Goal: Transaction & Acquisition: Purchase product/service

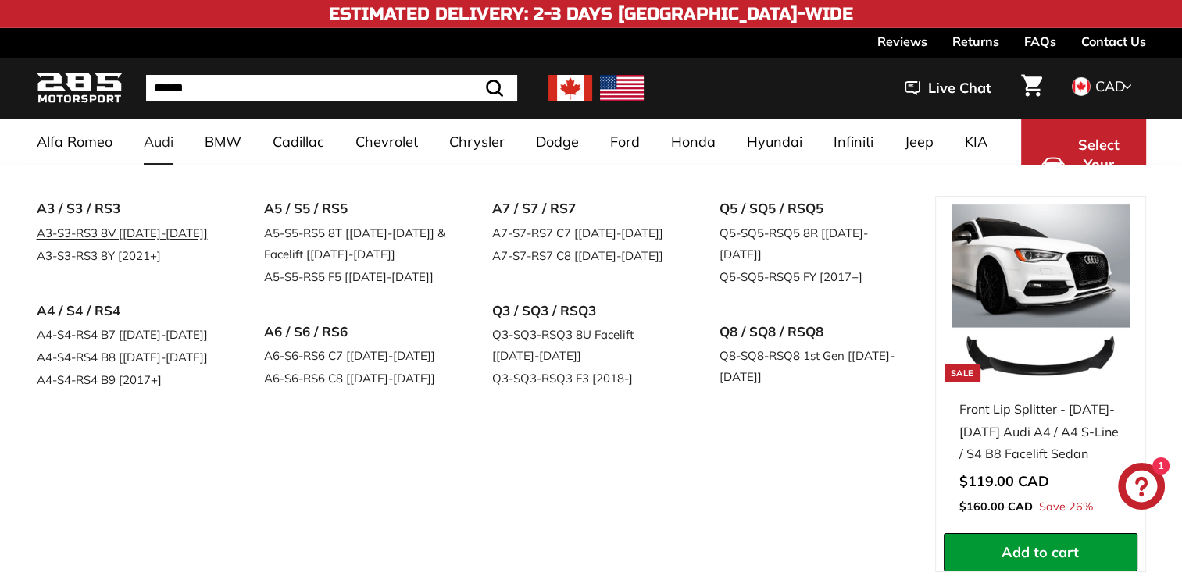
click at [114, 234] on link "A3-S3-RS3 8V [[DATE]-[DATE]]" at bounding box center [129, 233] width 184 height 23
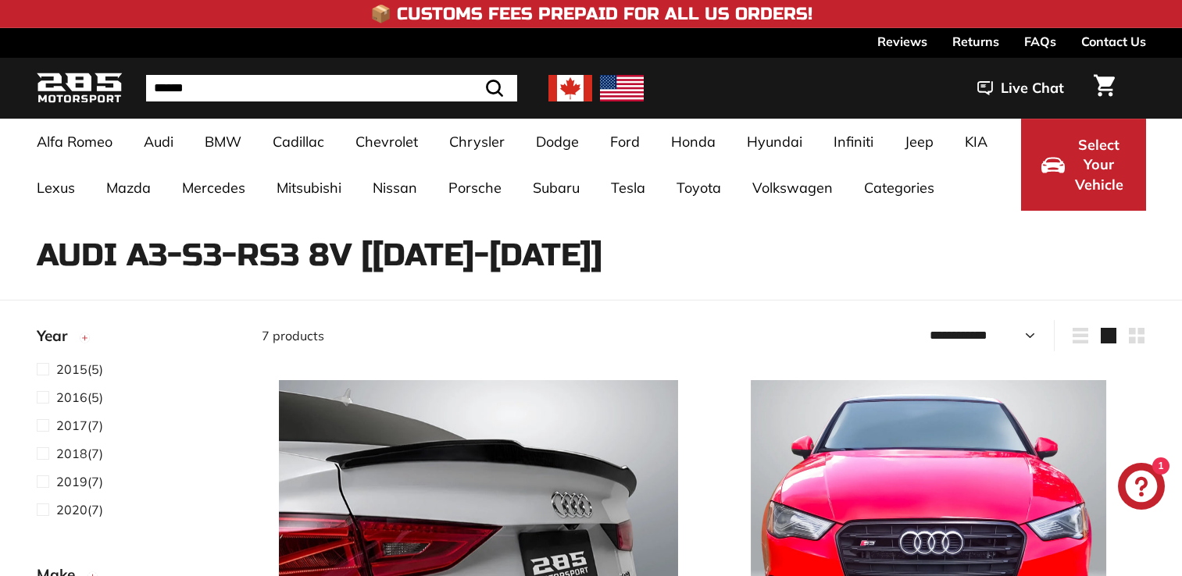
select select "**********"
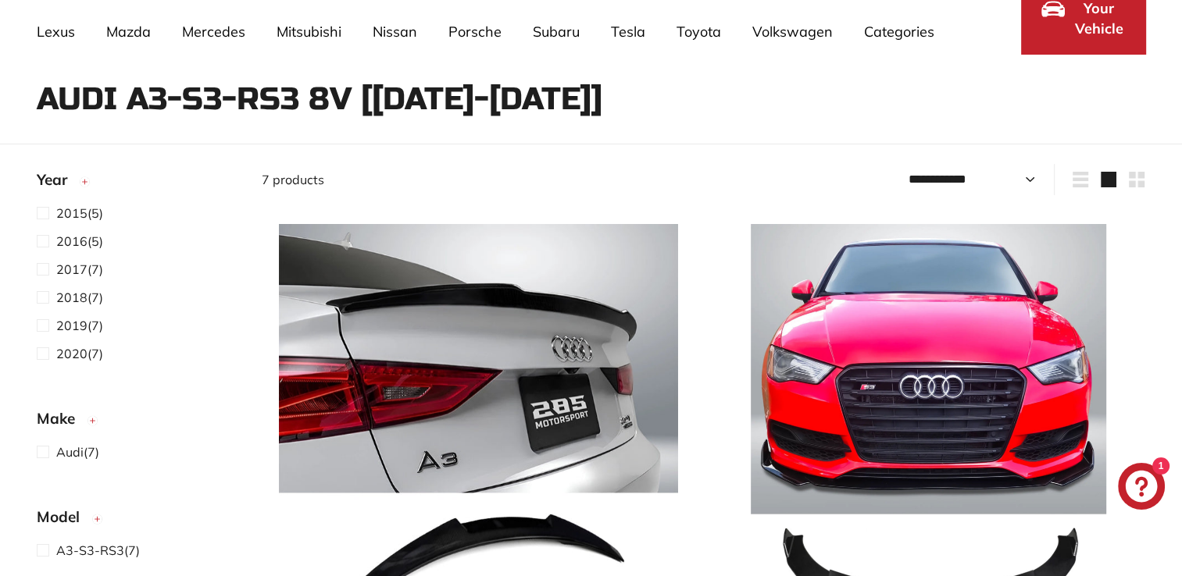
scroll to position [293, 0]
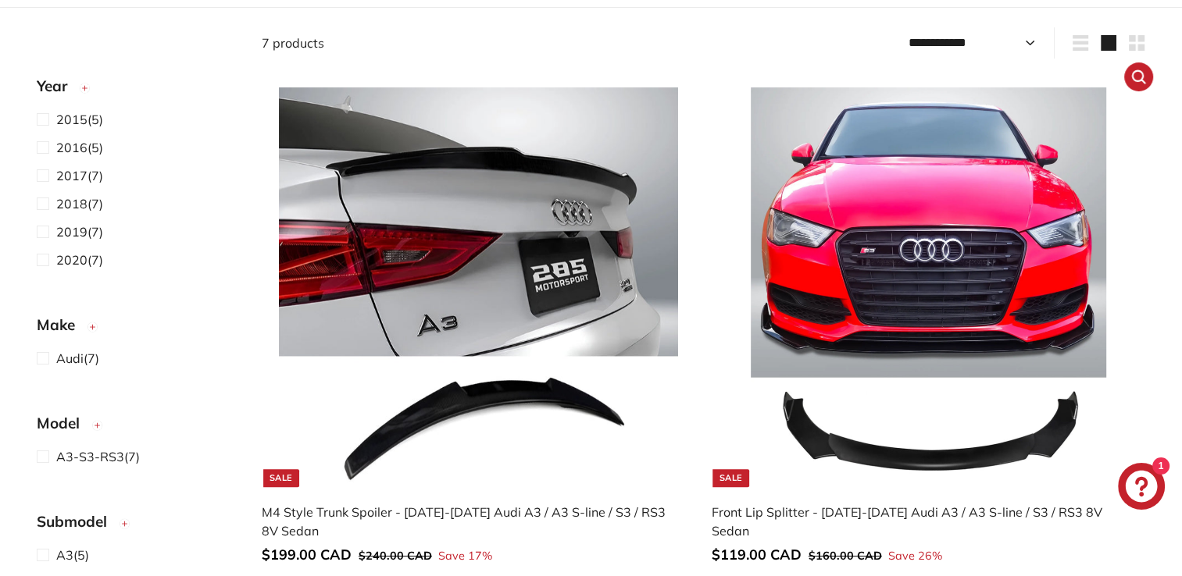
click at [937, 350] on img at bounding box center [928, 286] width 399 height 399
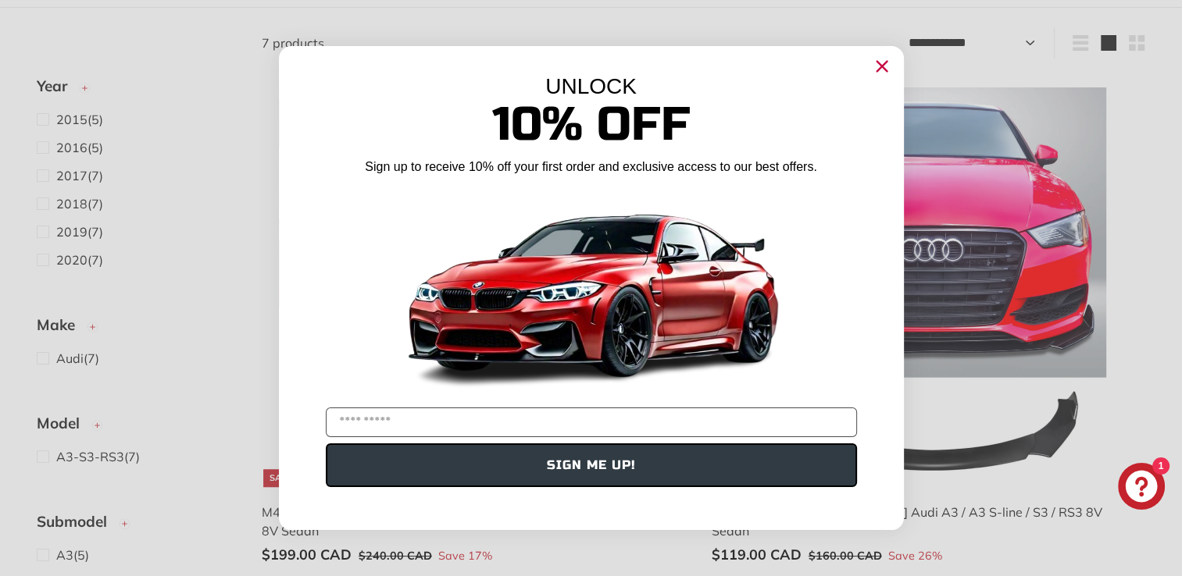
click at [880, 77] on circle "Close dialog" at bounding box center [880, 66] width 23 height 23
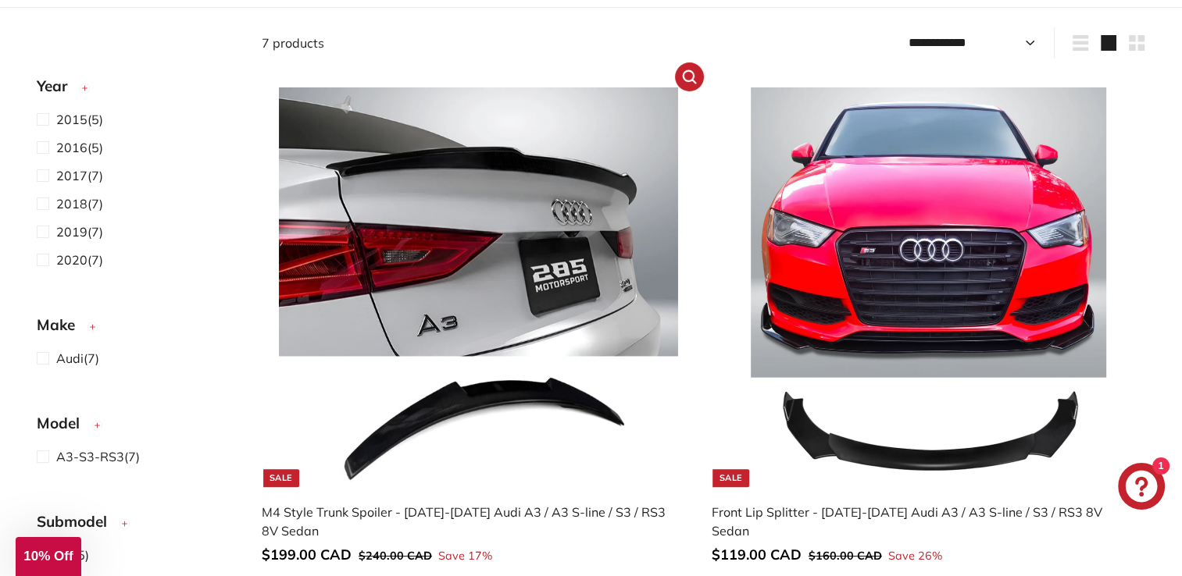
click at [473, 187] on img at bounding box center [478, 286] width 399 height 399
click at [922, 317] on img at bounding box center [928, 286] width 399 height 399
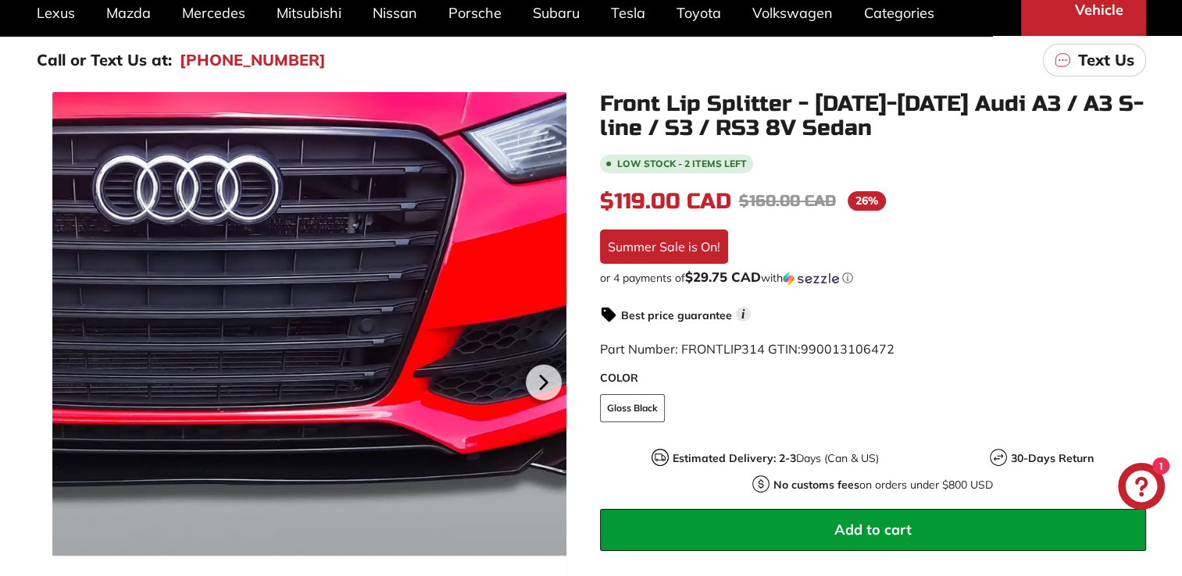
scroll to position [234, 0]
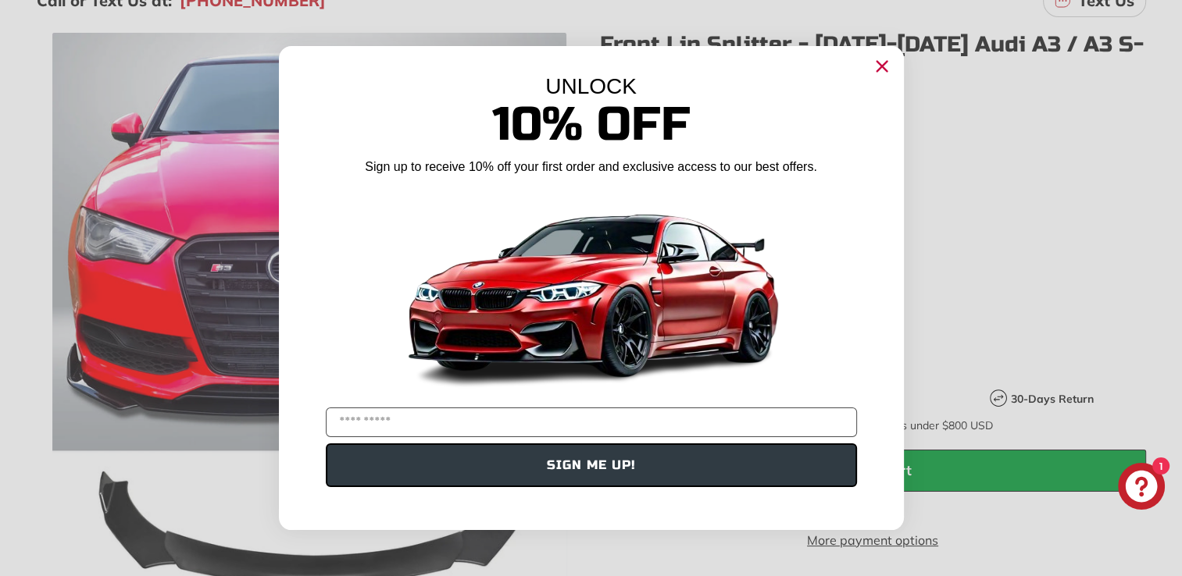
click at [871, 67] on circle "Close dialog" at bounding box center [880, 66] width 23 height 23
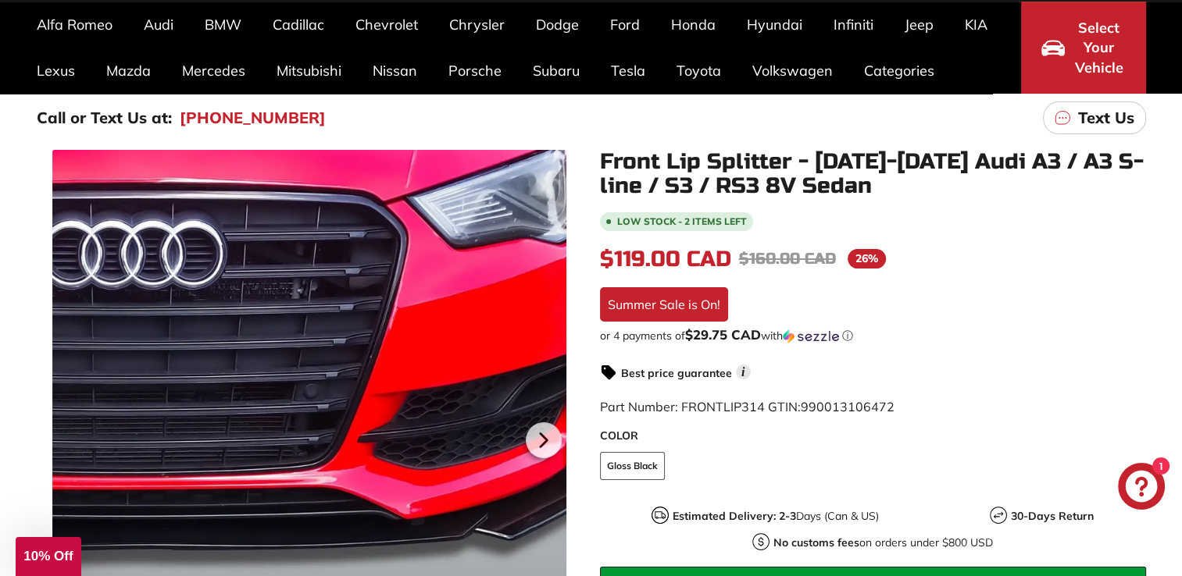
scroll to position [137, 0]
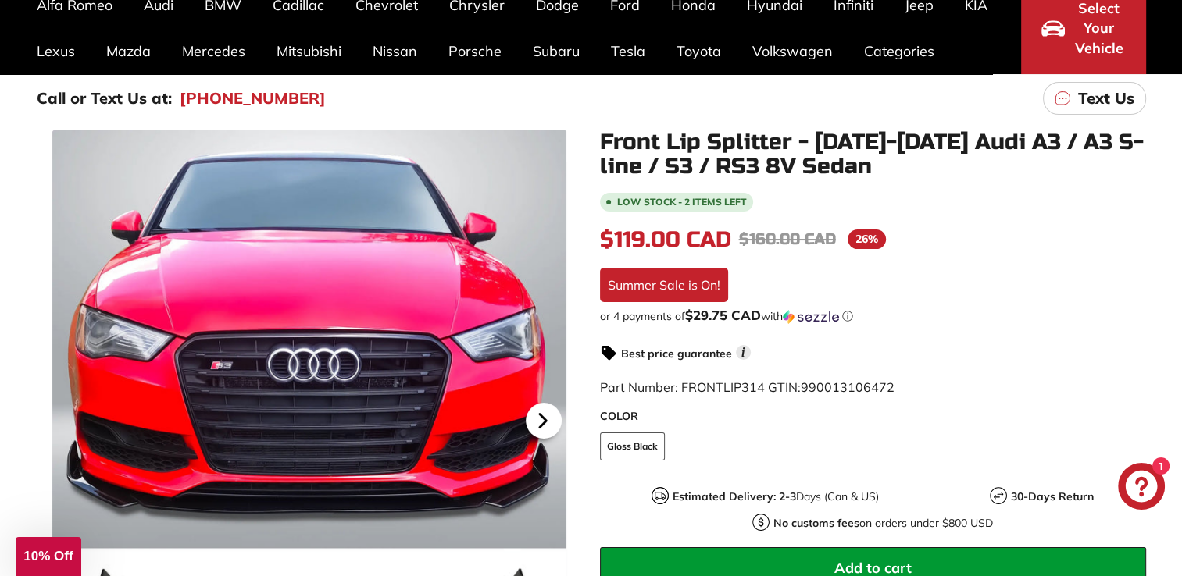
click at [540, 423] on icon at bounding box center [543, 421] width 6 height 13
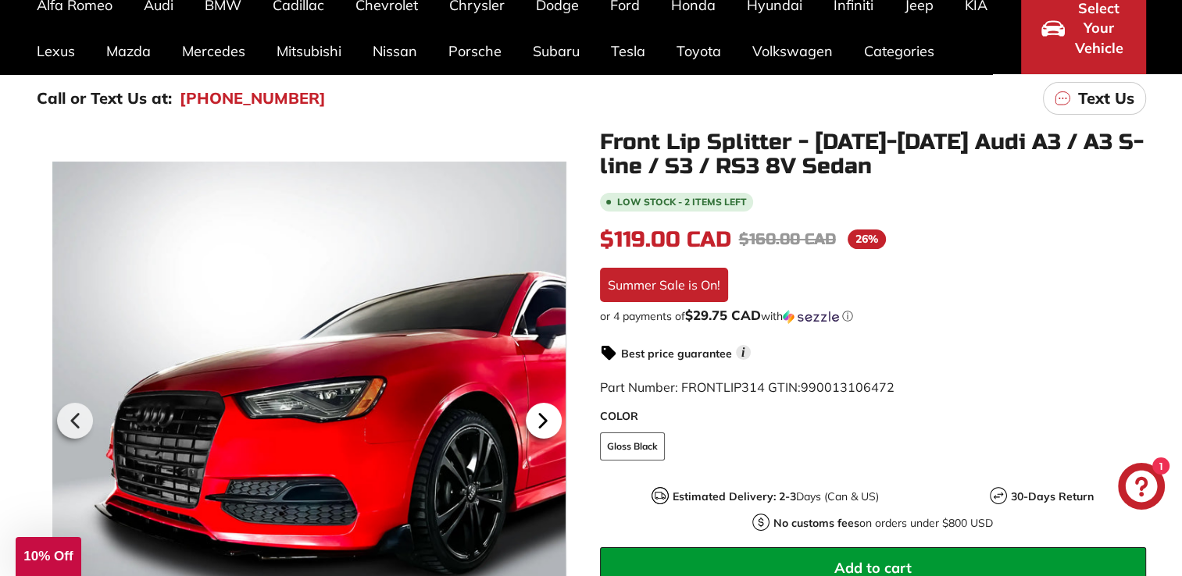
click at [547, 423] on icon at bounding box center [543, 421] width 36 height 36
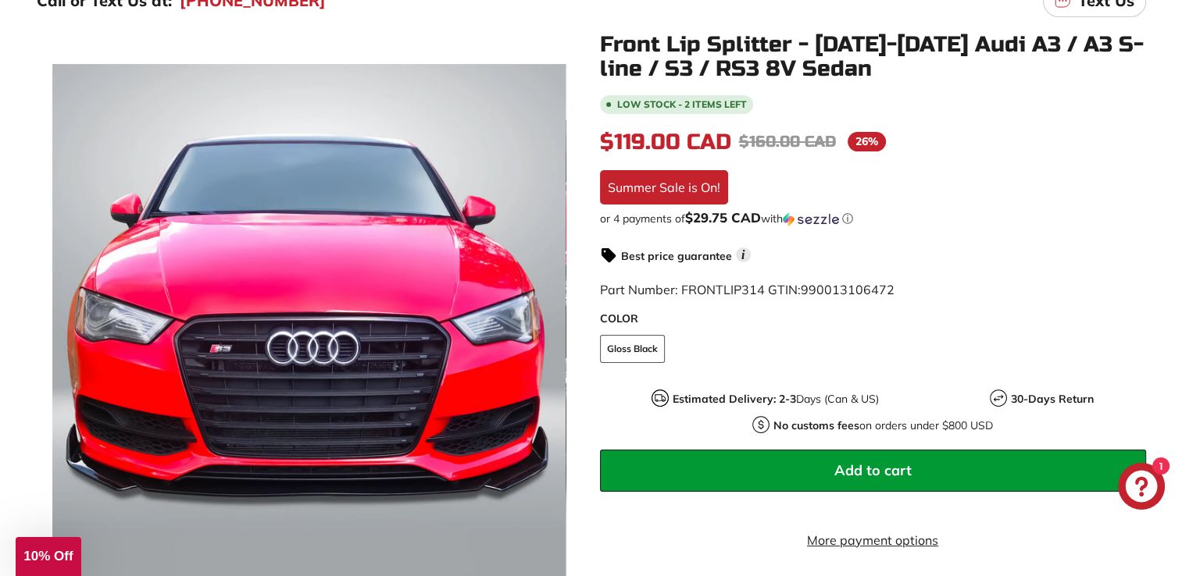
scroll to position [215, 0]
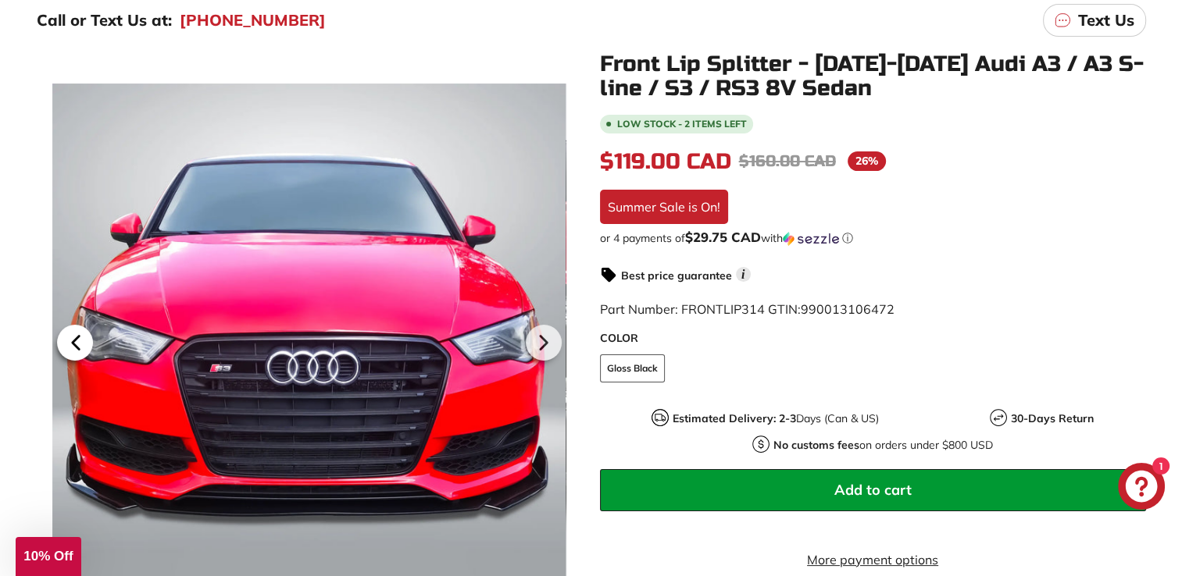
click at [76, 341] on icon at bounding box center [76, 343] width 6 height 13
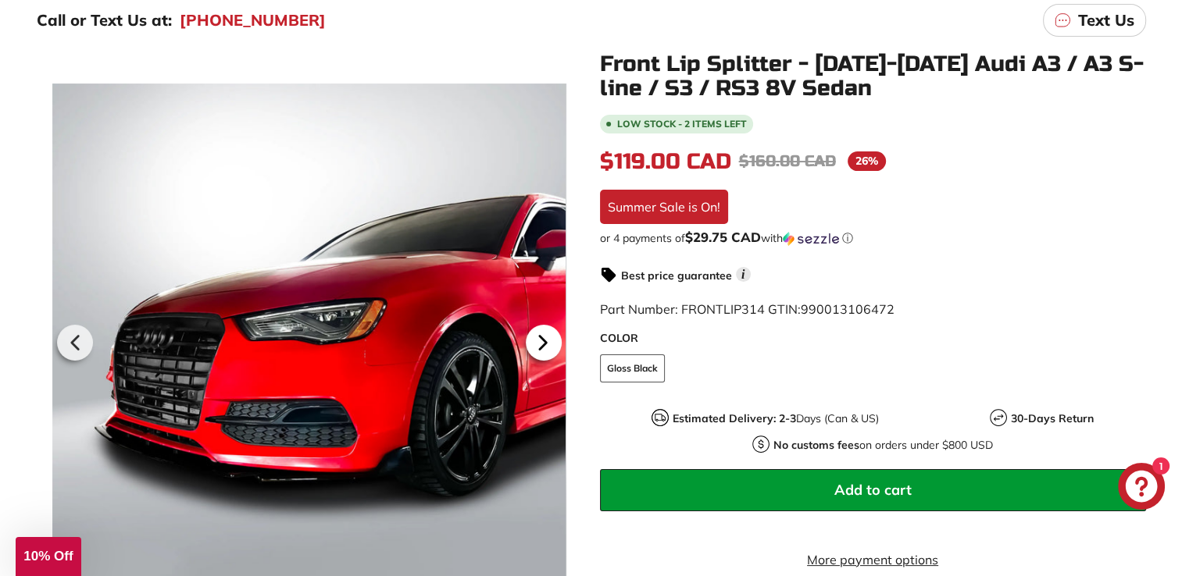
click at [539, 343] on icon at bounding box center [543, 343] width 36 height 36
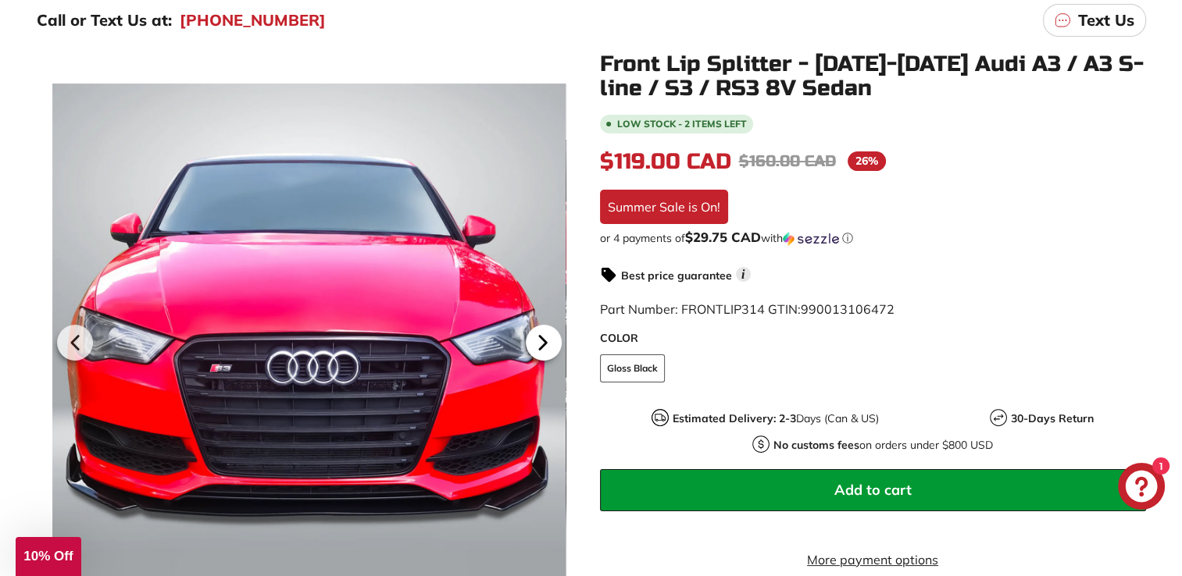
click at [530, 351] on icon at bounding box center [543, 343] width 36 height 36
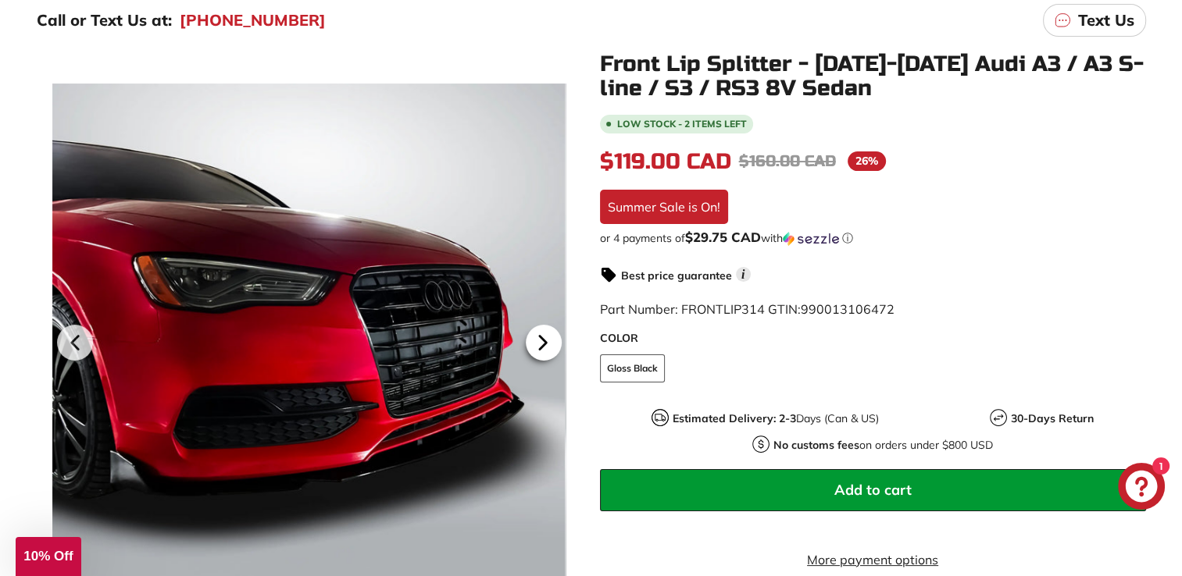
click at [534, 351] on icon at bounding box center [543, 343] width 36 height 36
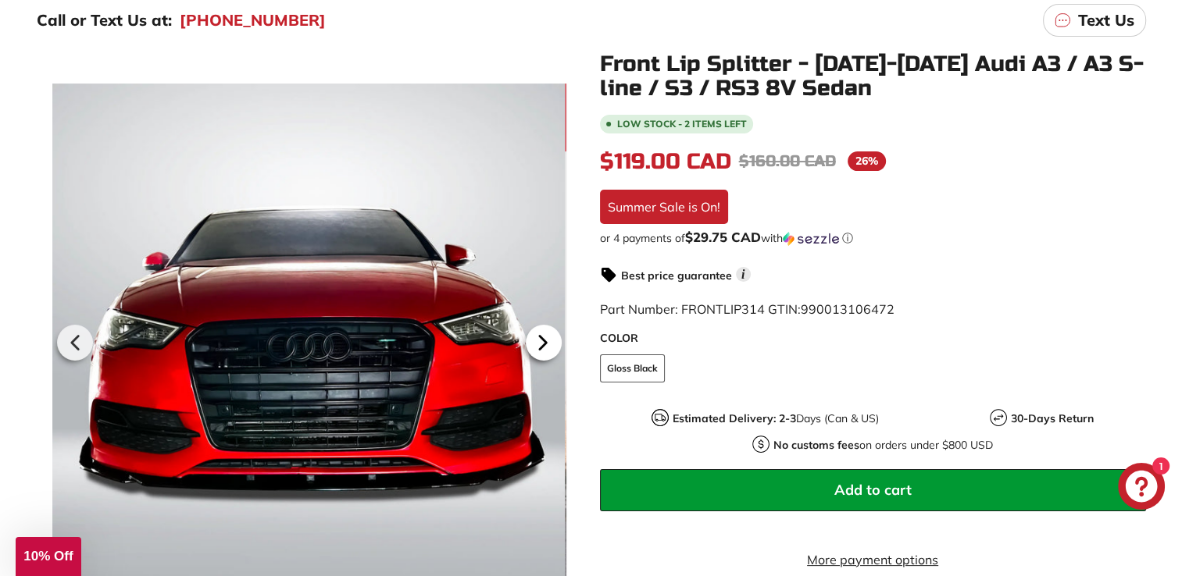
click at [534, 351] on icon at bounding box center [543, 343] width 36 height 36
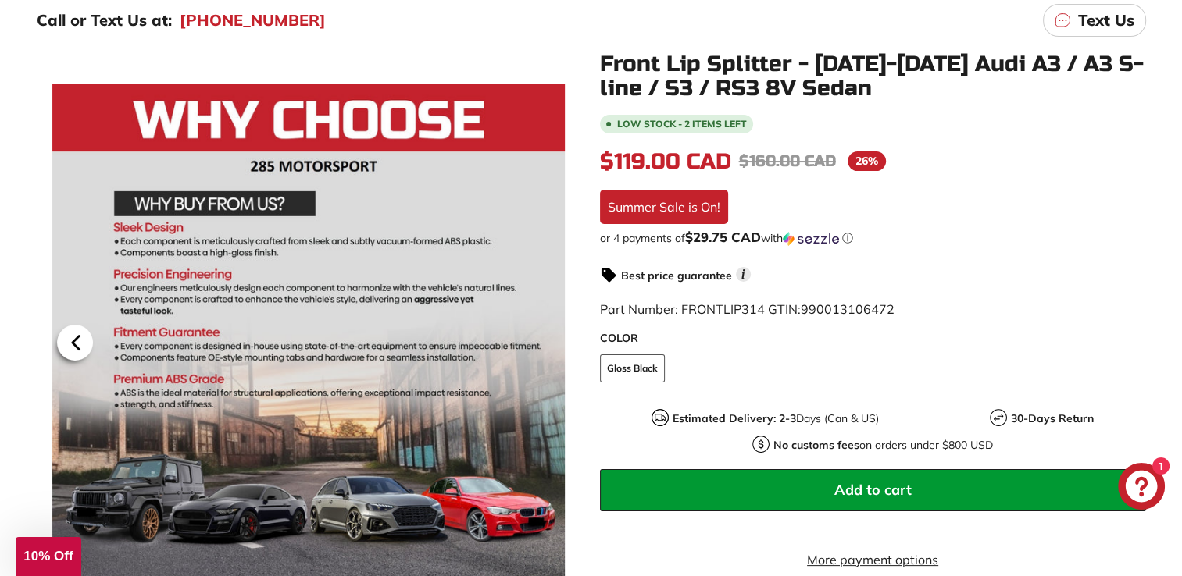
click at [73, 342] on icon at bounding box center [76, 343] width 6 height 13
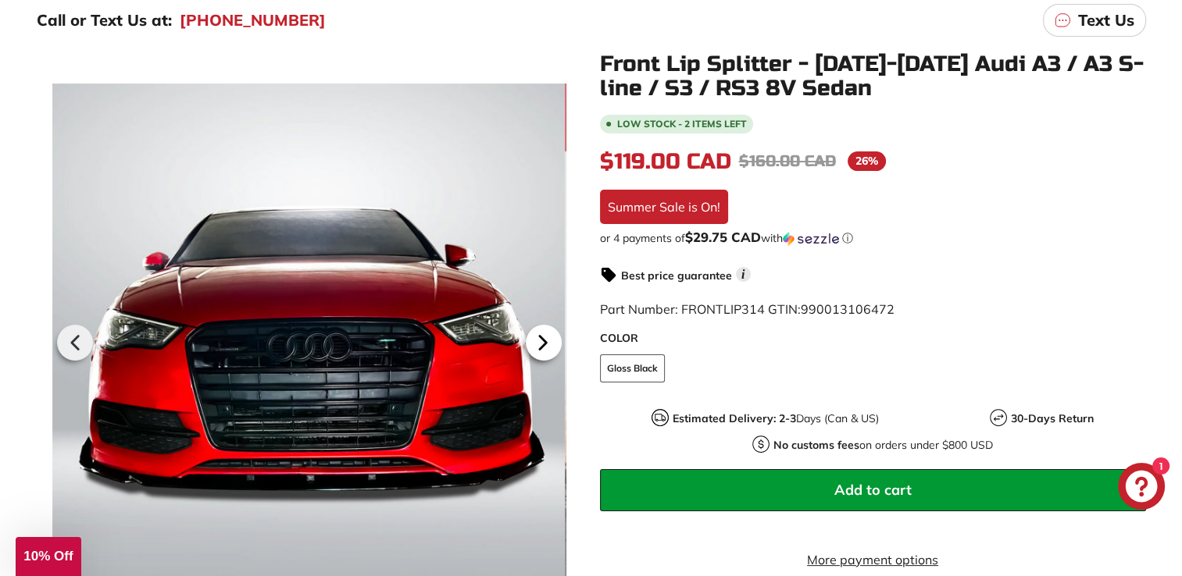
click at [544, 349] on icon at bounding box center [543, 343] width 36 height 36
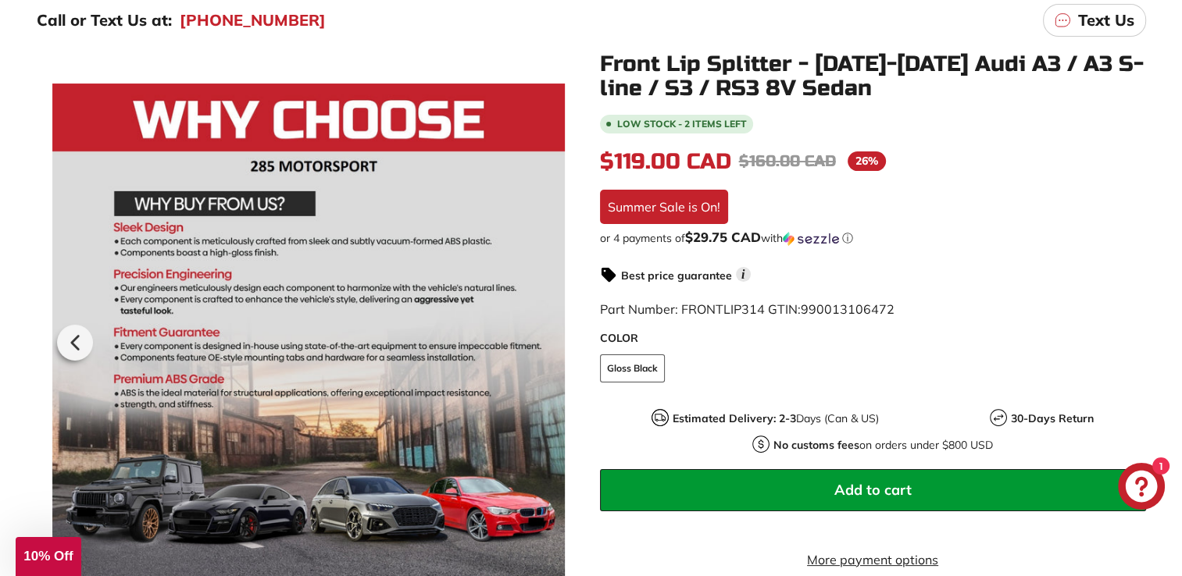
click at [544, 349] on div at bounding box center [309, 340] width 514 height 576
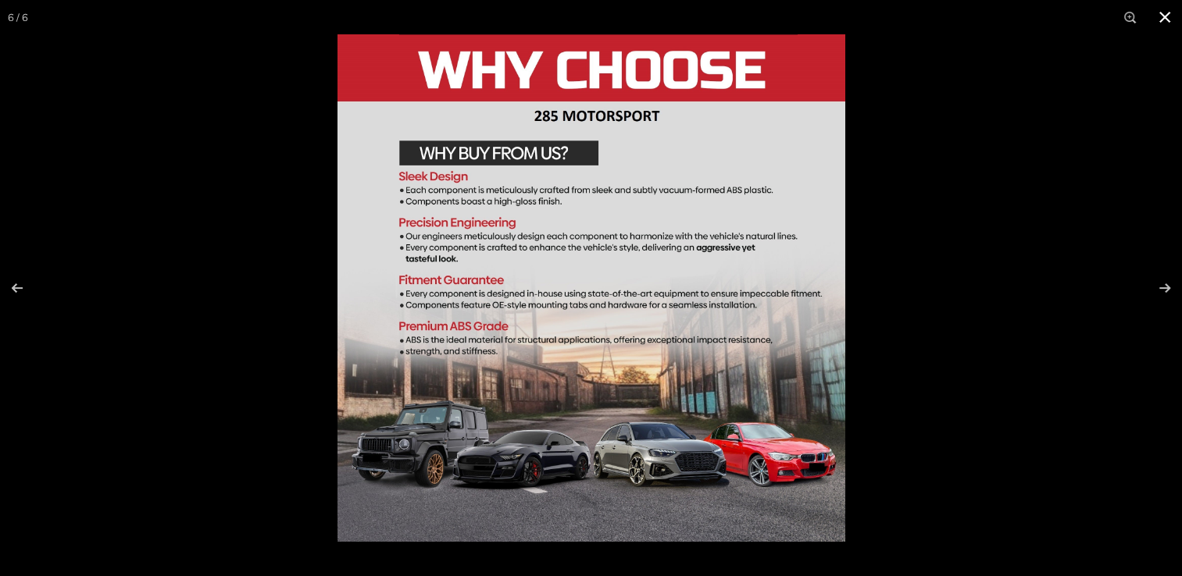
click at [1166, 16] on button at bounding box center [1164, 17] width 34 height 34
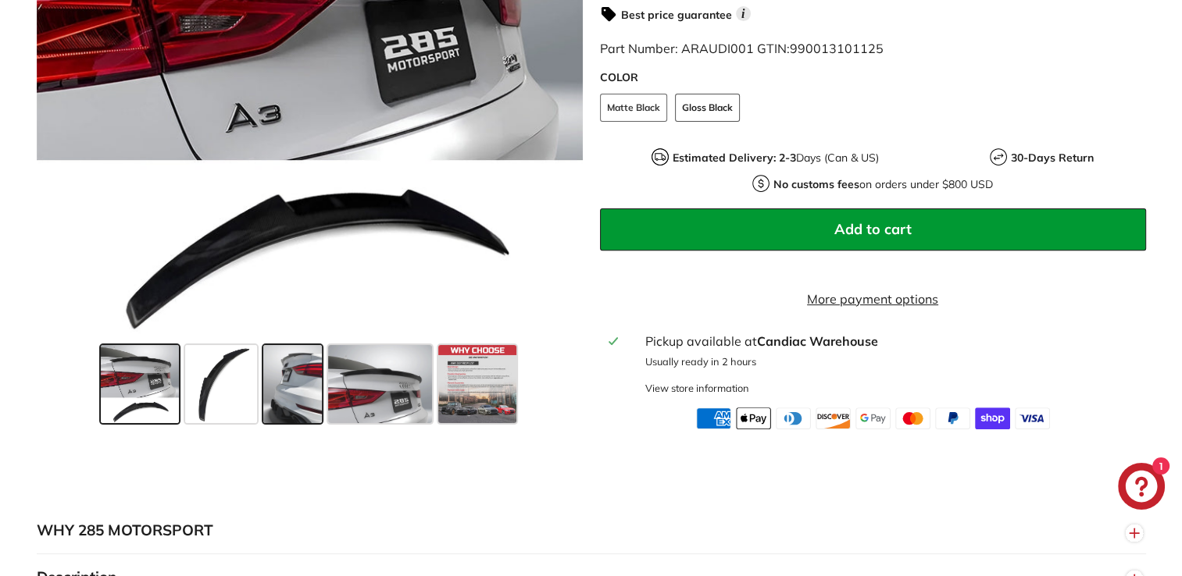
scroll to position [508, 0]
click at [298, 405] on span at bounding box center [292, 384] width 59 height 78
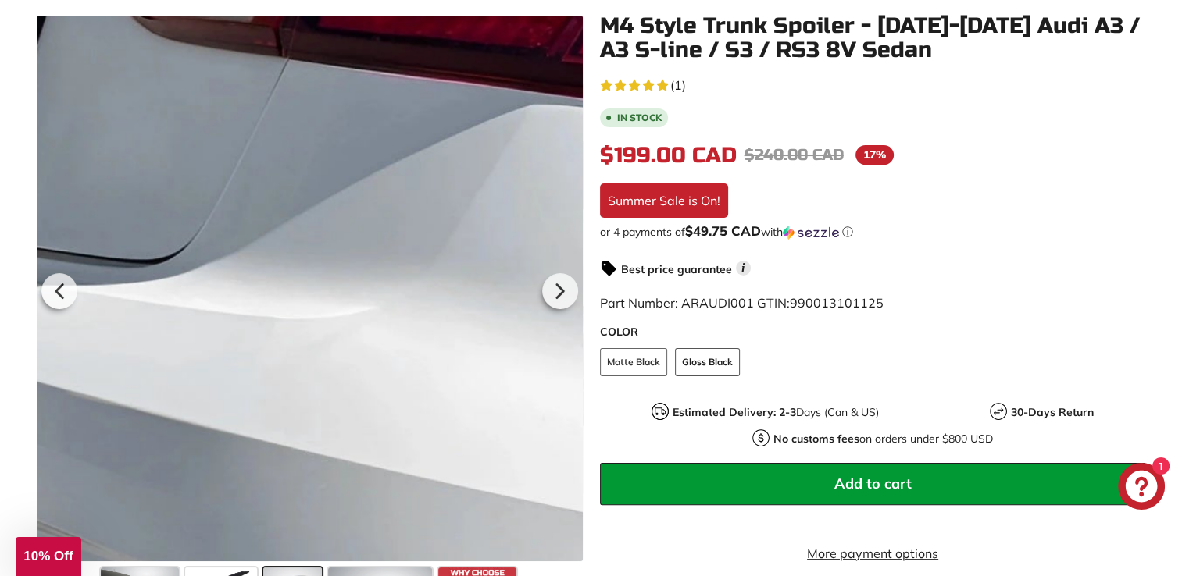
scroll to position [234, 0]
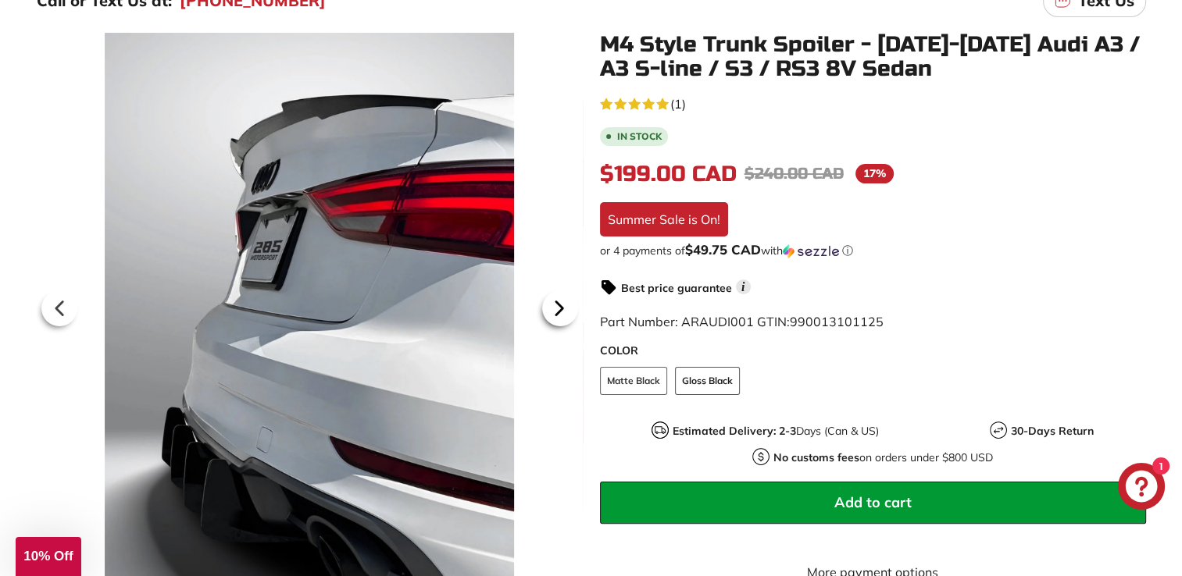
click at [558, 308] on icon at bounding box center [558, 307] width 6 height 13
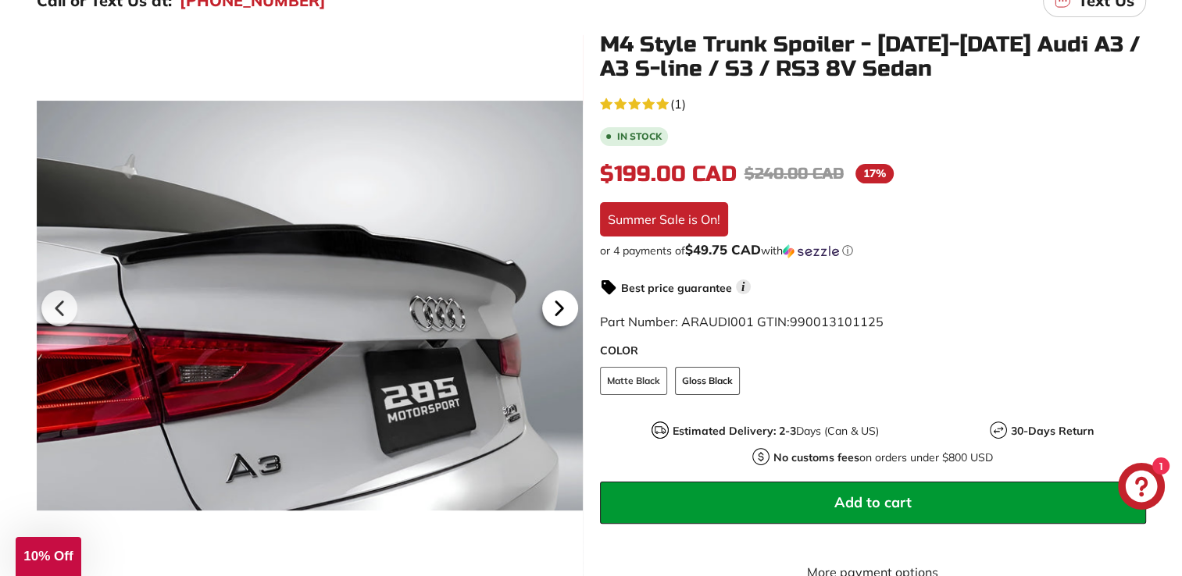
click at [558, 305] on icon at bounding box center [558, 307] width 6 height 13
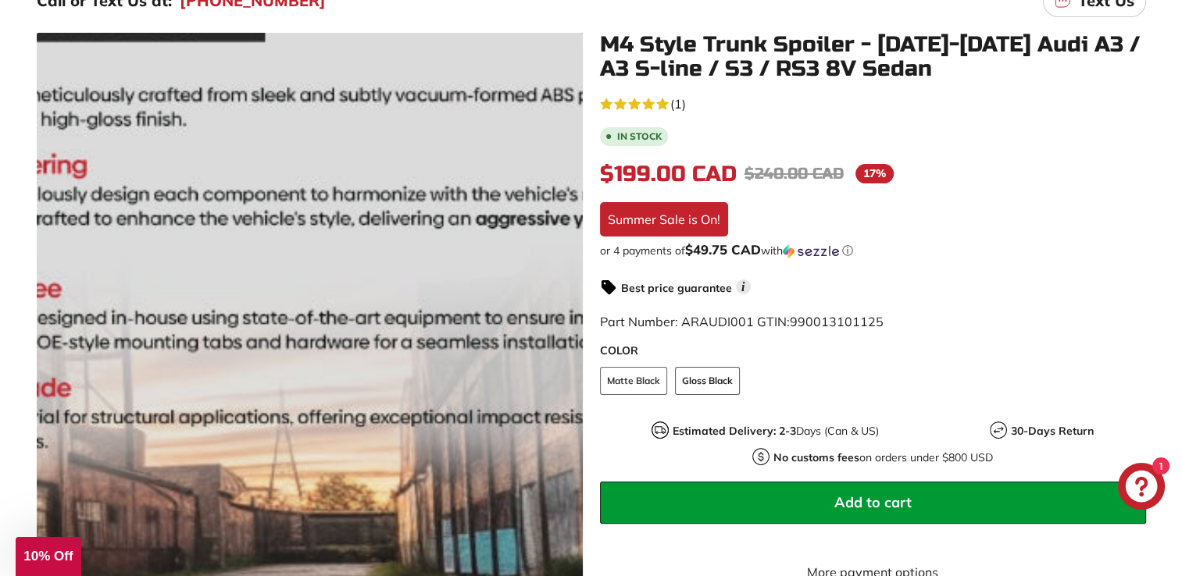
click at [557, 305] on div at bounding box center [310, 306] width 546 height 546
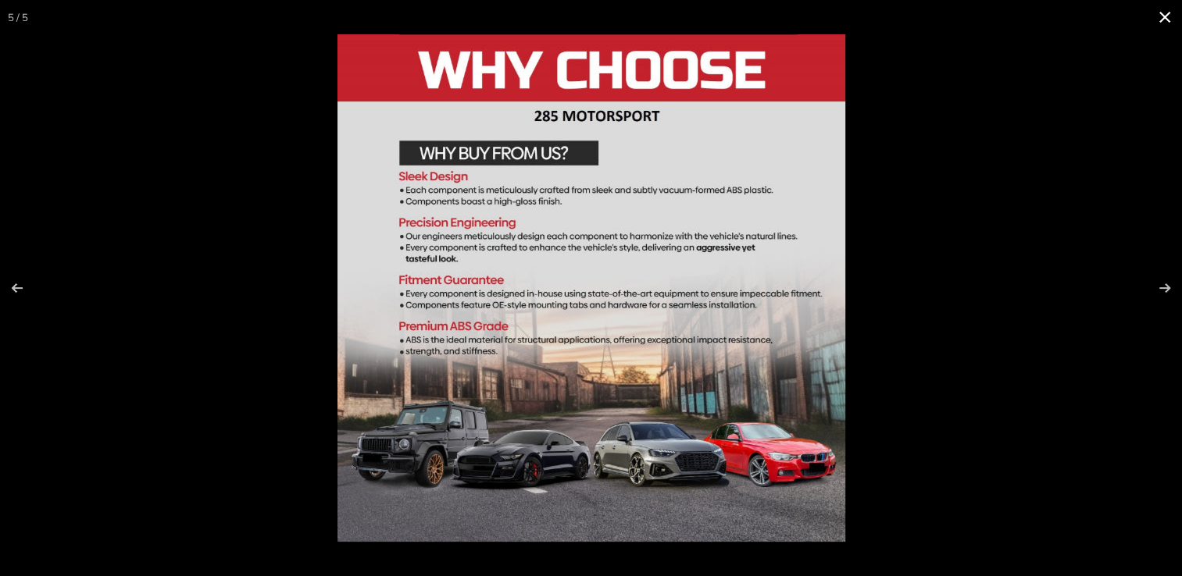
click at [1168, 20] on button at bounding box center [1164, 17] width 34 height 34
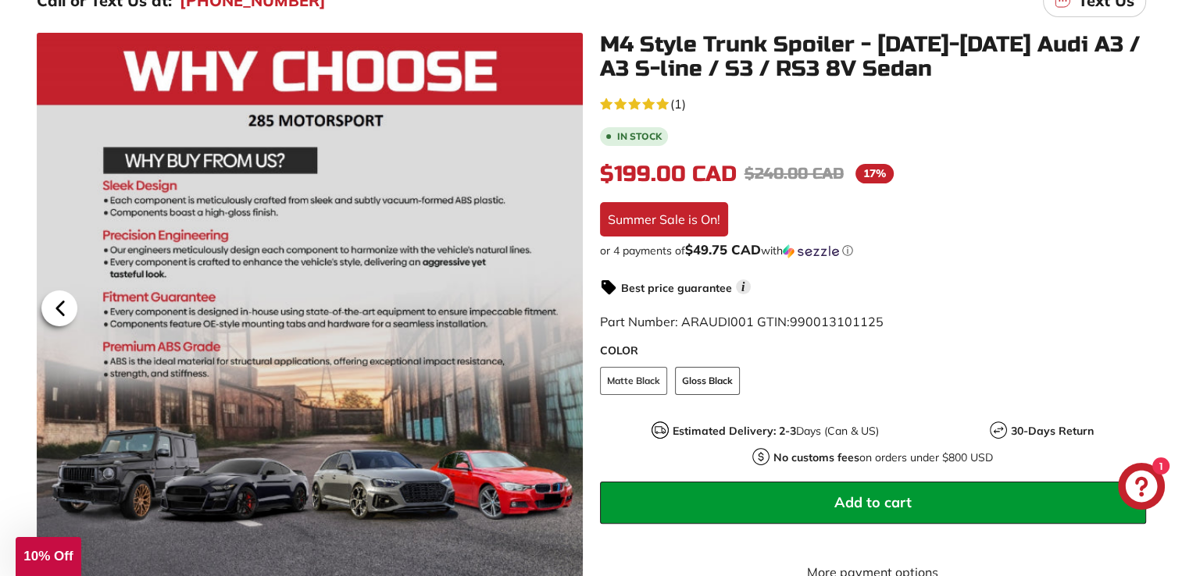
click at [48, 315] on icon at bounding box center [60, 309] width 36 height 36
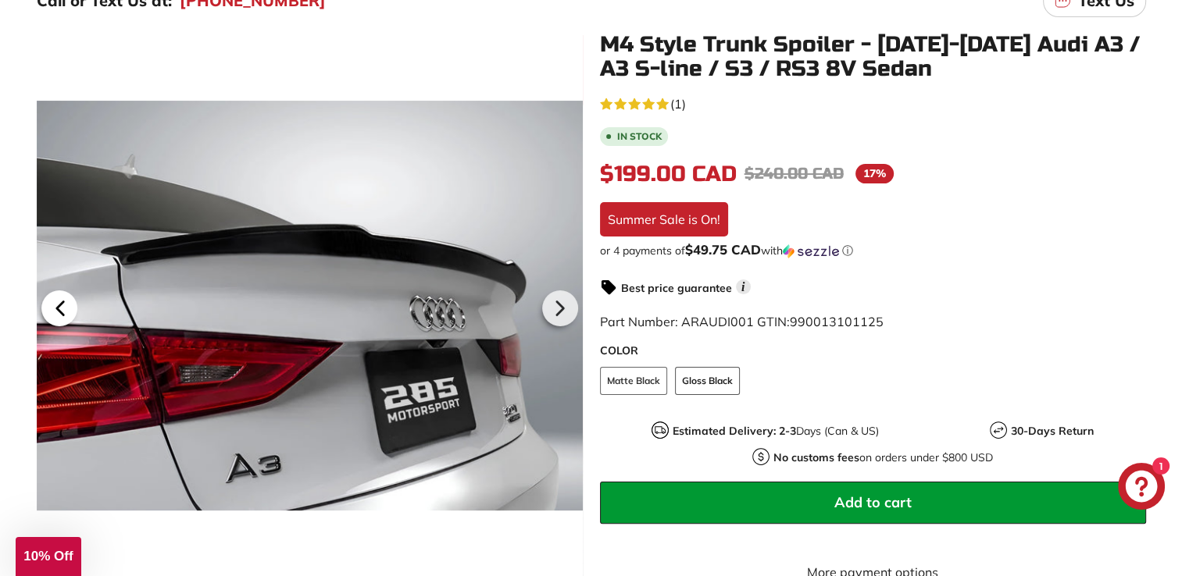
click at [59, 313] on icon at bounding box center [60, 309] width 36 height 36
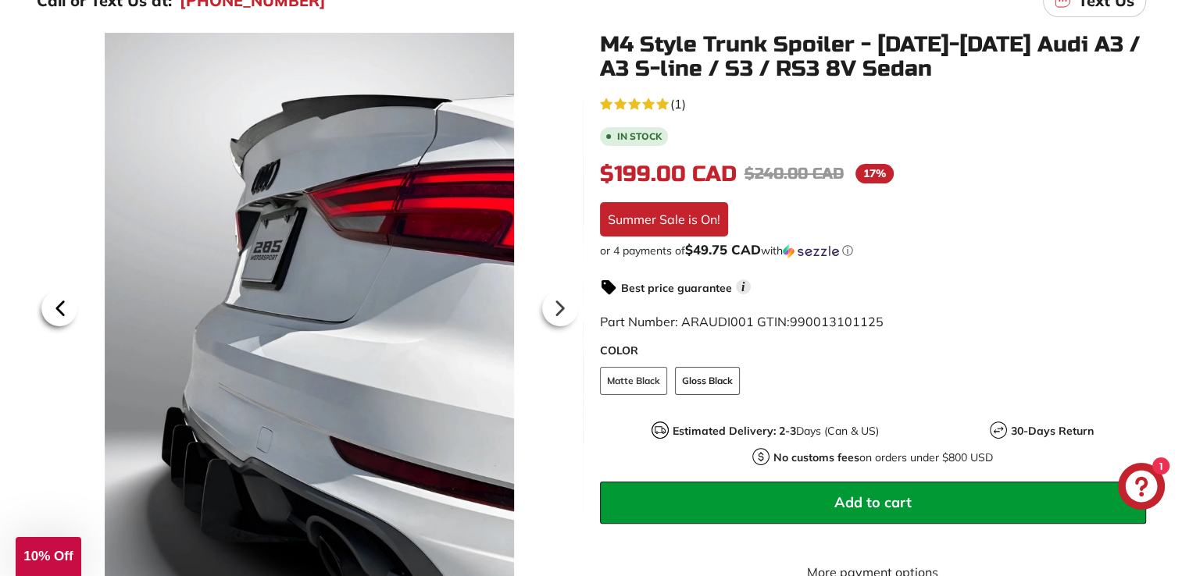
click at [59, 313] on icon at bounding box center [60, 309] width 36 height 36
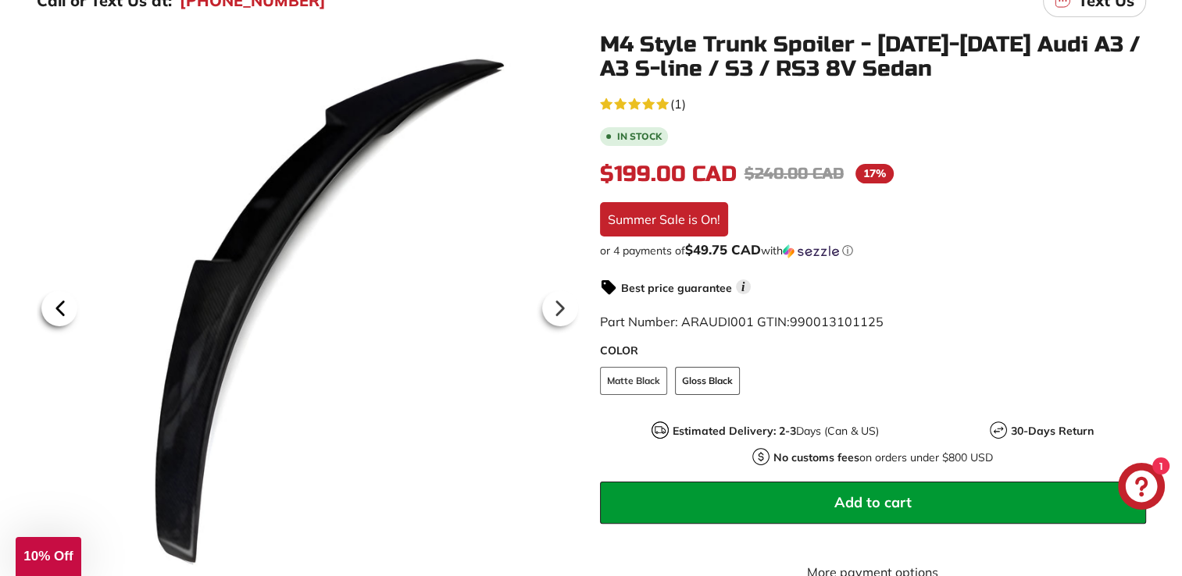
click at [59, 313] on icon at bounding box center [60, 309] width 36 height 36
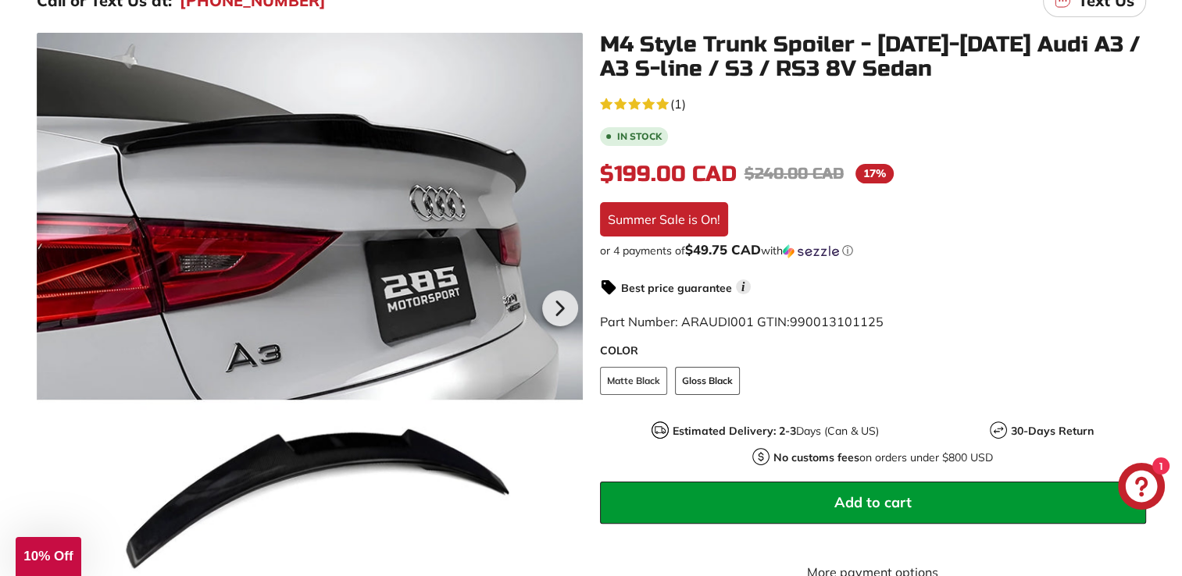
click at [59, 313] on div at bounding box center [310, 306] width 546 height 546
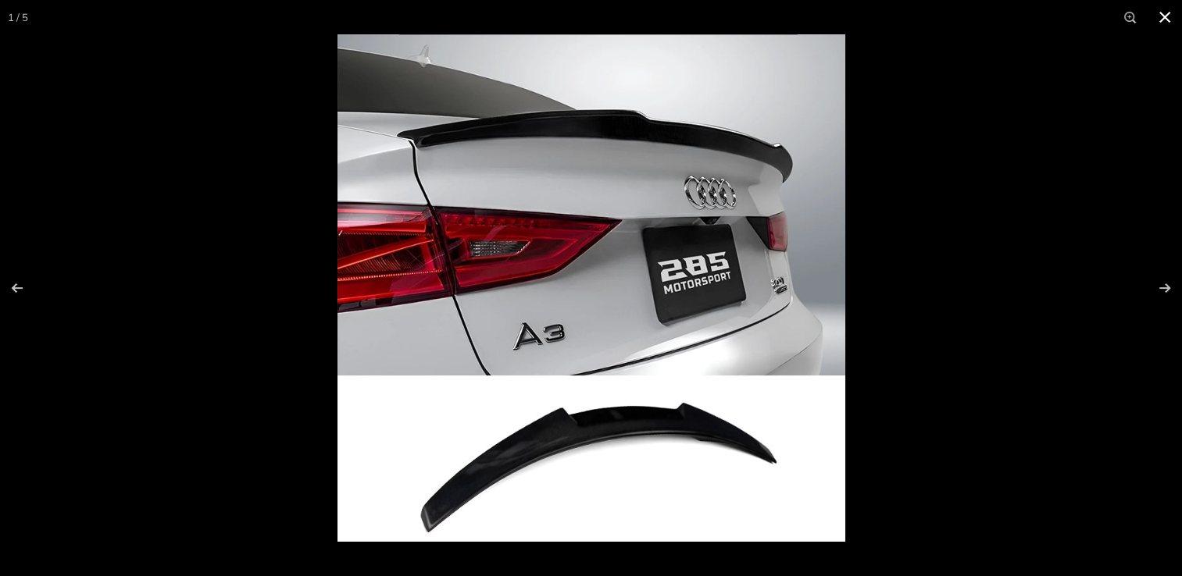
click at [1170, 14] on button at bounding box center [1164, 17] width 34 height 34
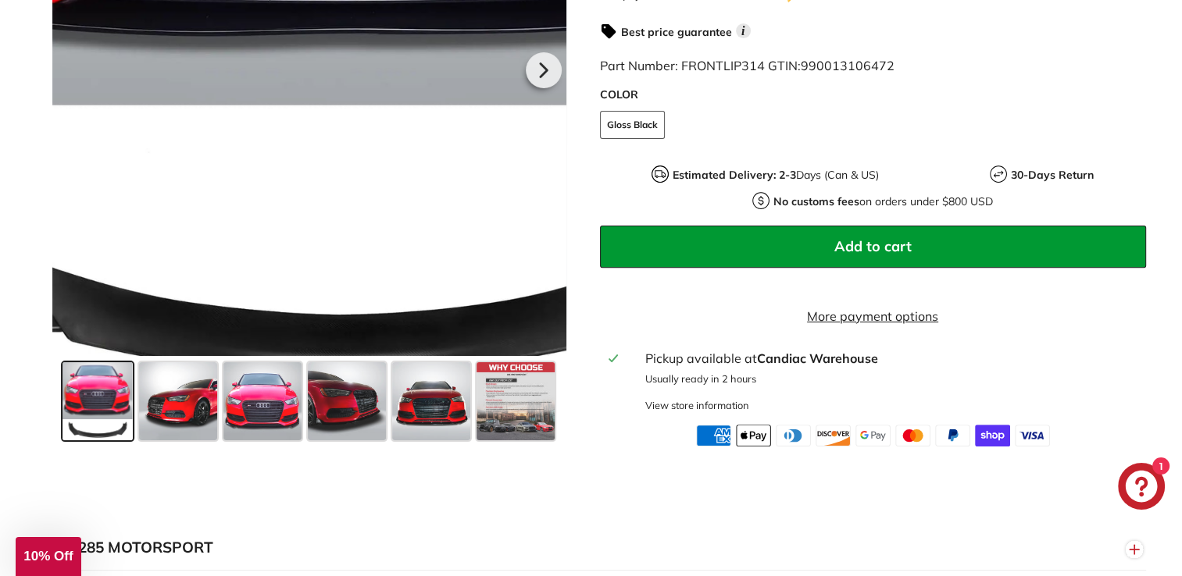
scroll to position [527, 0]
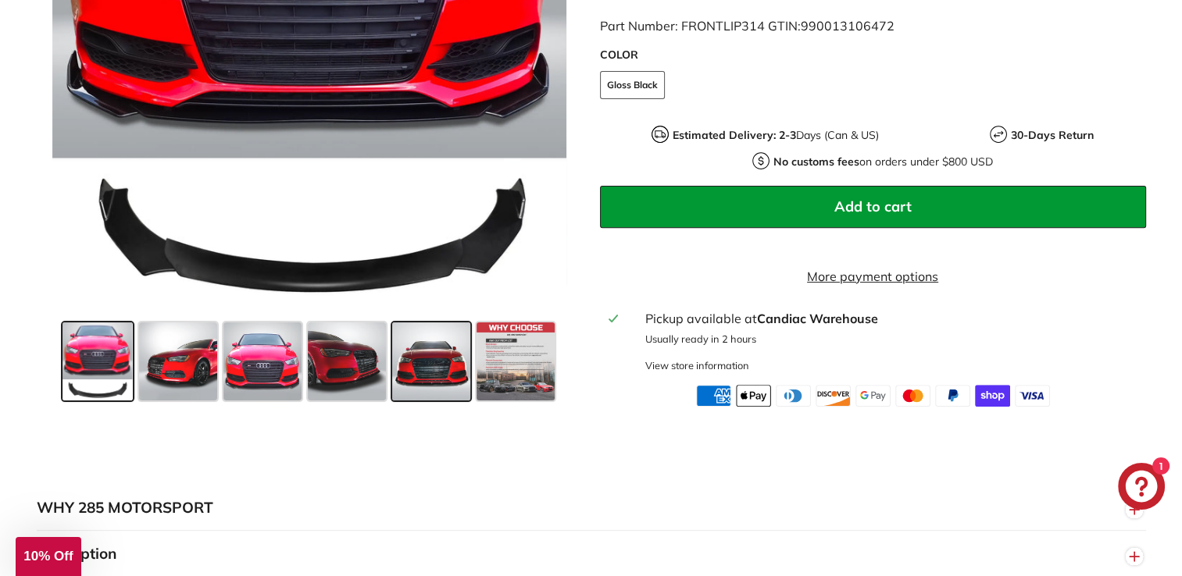
click at [414, 380] on span at bounding box center [431, 362] width 78 height 78
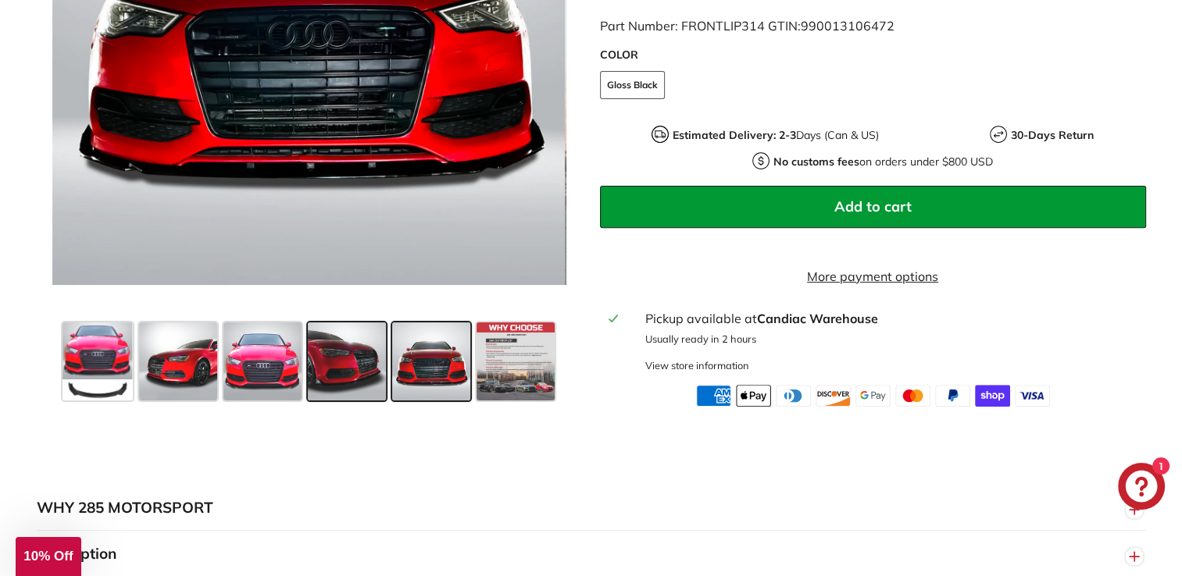
click at [350, 366] on span at bounding box center [347, 362] width 78 height 78
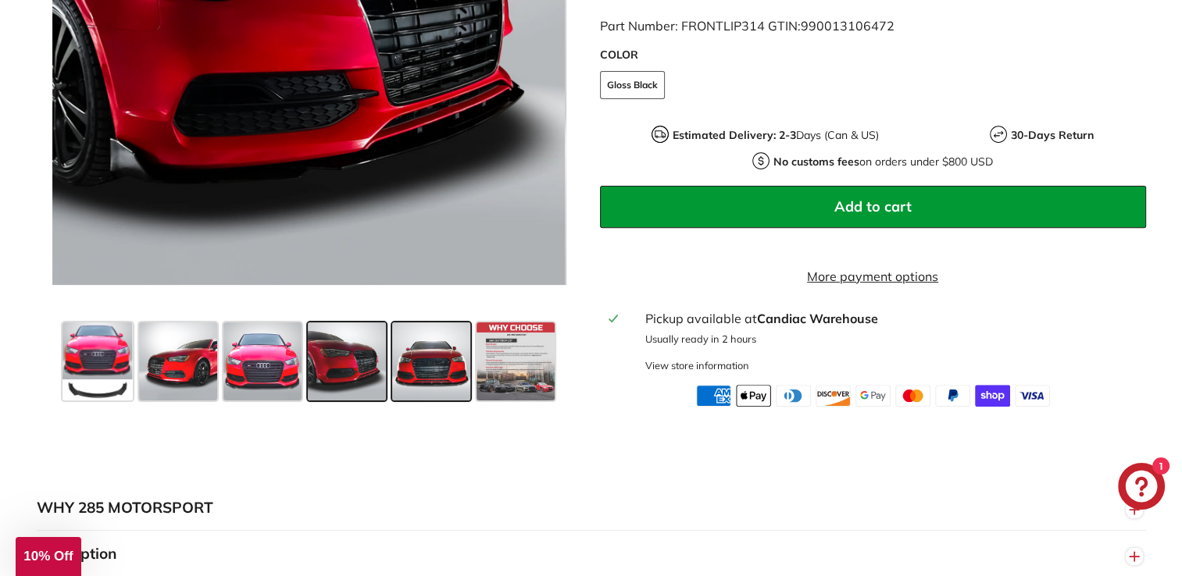
click at [430, 383] on span at bounding box center [431, 362] width 78 height 78
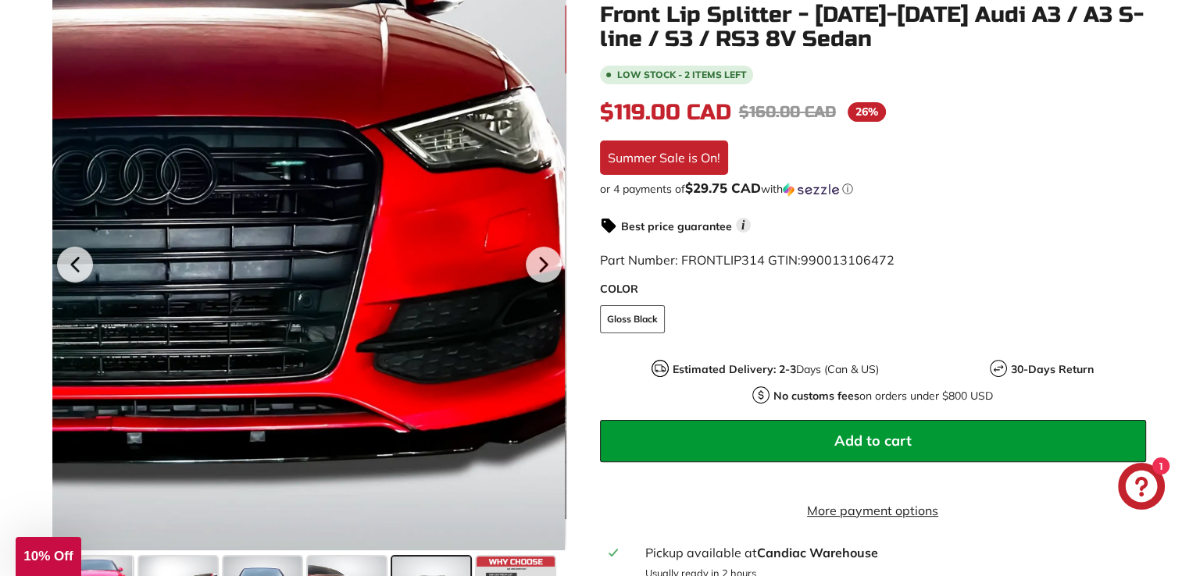
scroll to position [469, 0]
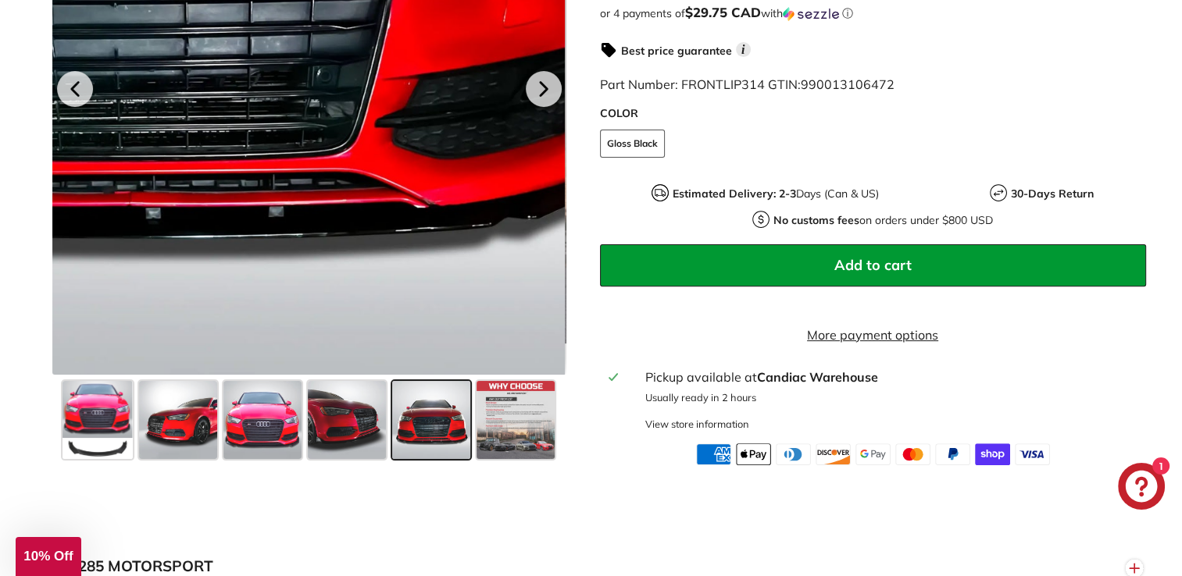
click at [469, 276] on div at bounding box center [308, 86] width 514 height 576
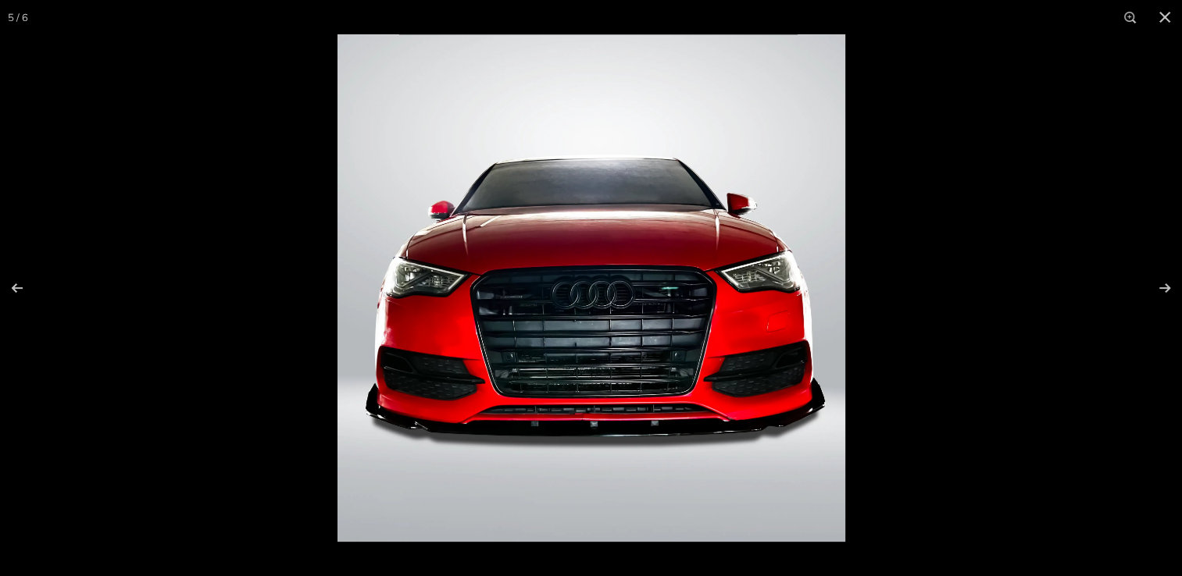
scroll to position [409, 0]
click at [782, 432] on img at bounding box center [591, 288] width 508 height 508
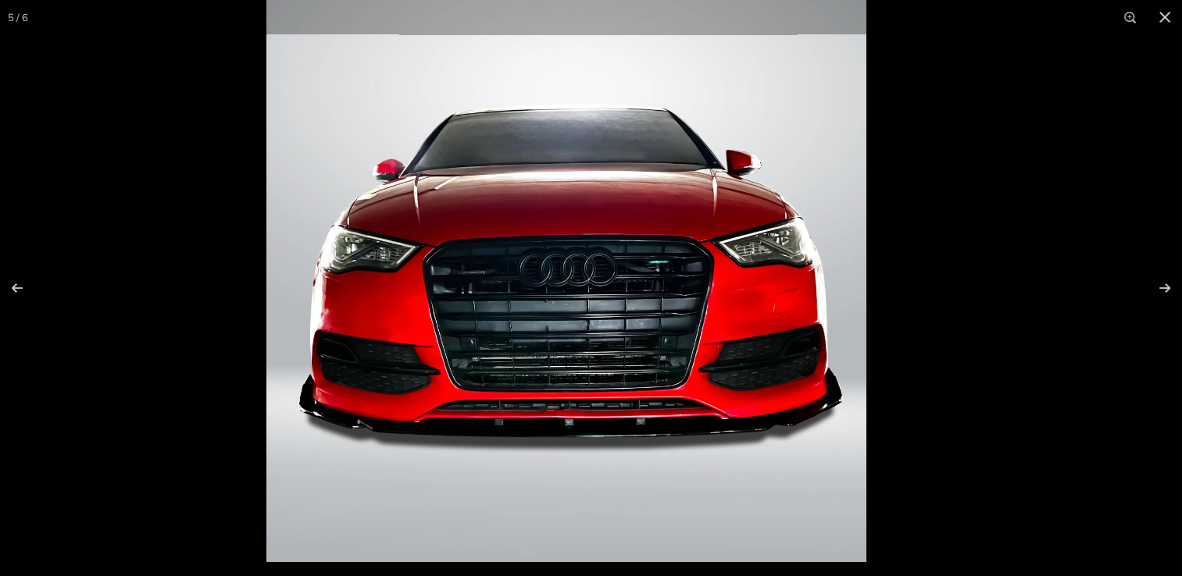
click at [775, 444] on img at bounding box center [566, 263] width 600 height 600
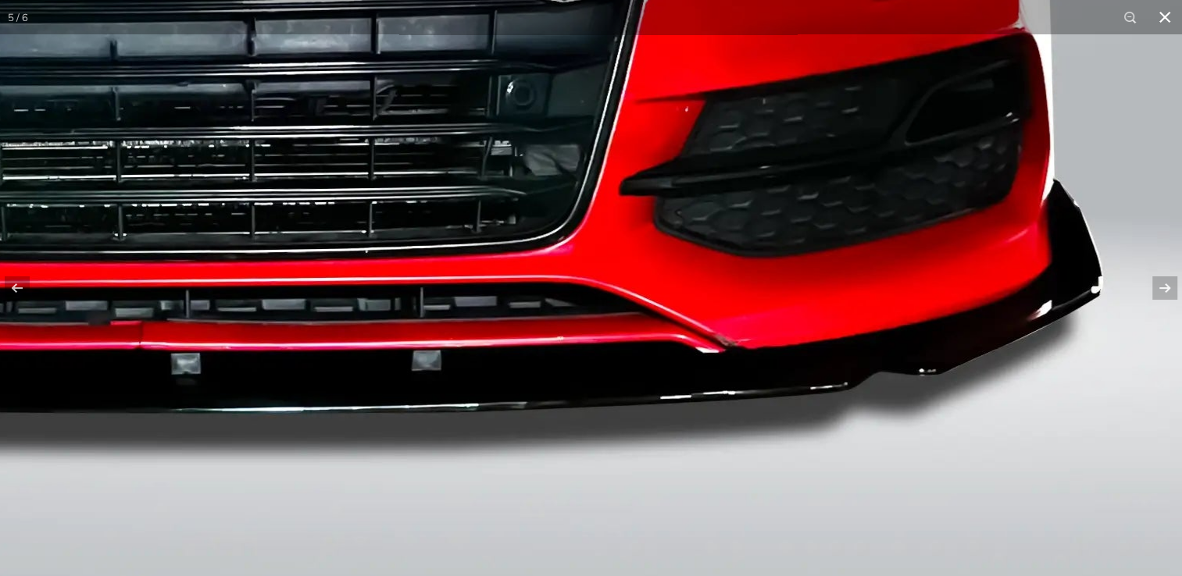
click at [1169, 23] on button at bounding box center [1164, 17] width 34 height 34
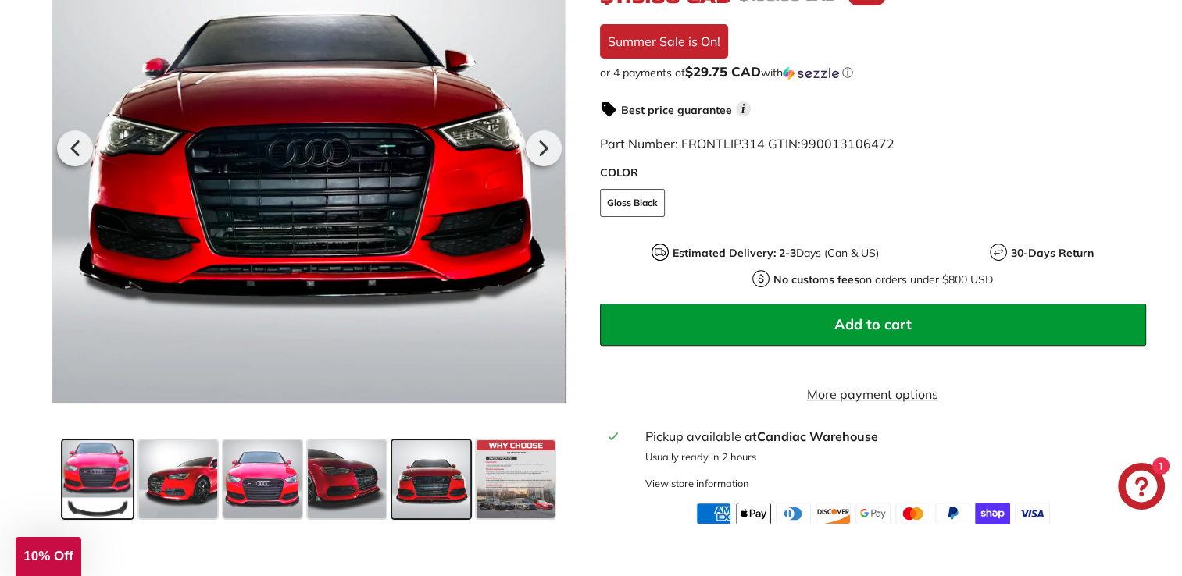
click at [104, 501] on span at bounding box center [97, 479] width 70 height 78
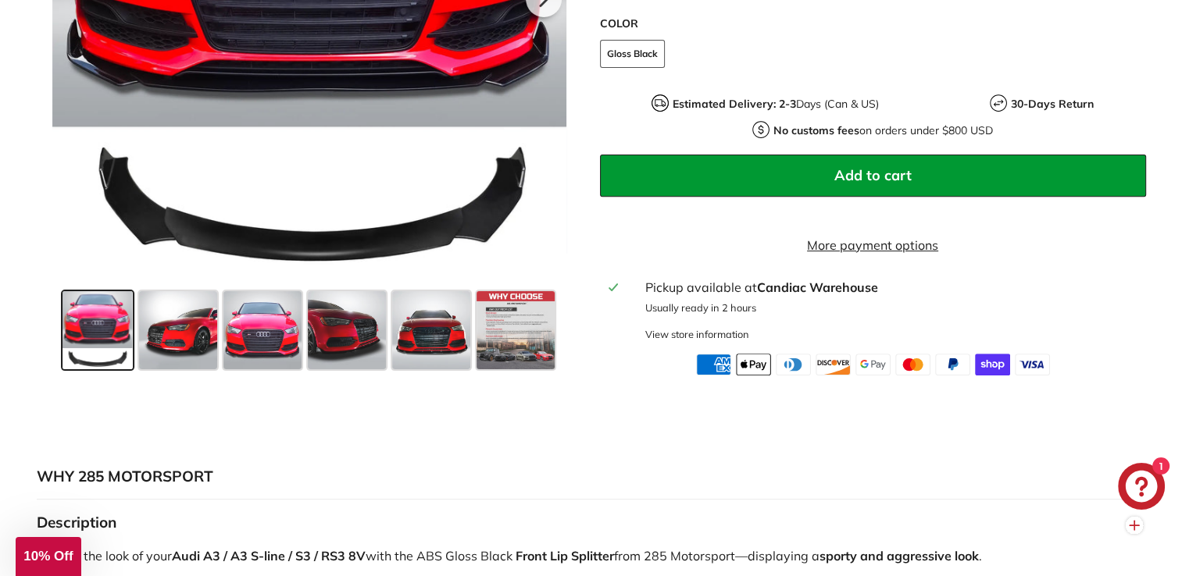
scroll to position [527, 0]
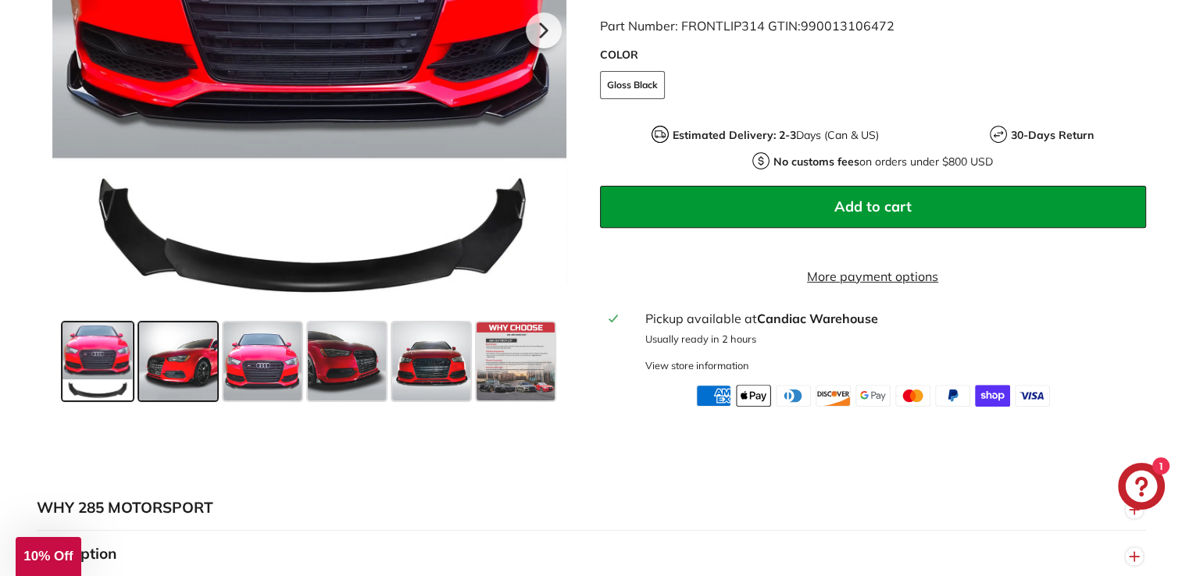
click at [154, 376] on span at bounding box center [178, 362] width 78 height 78
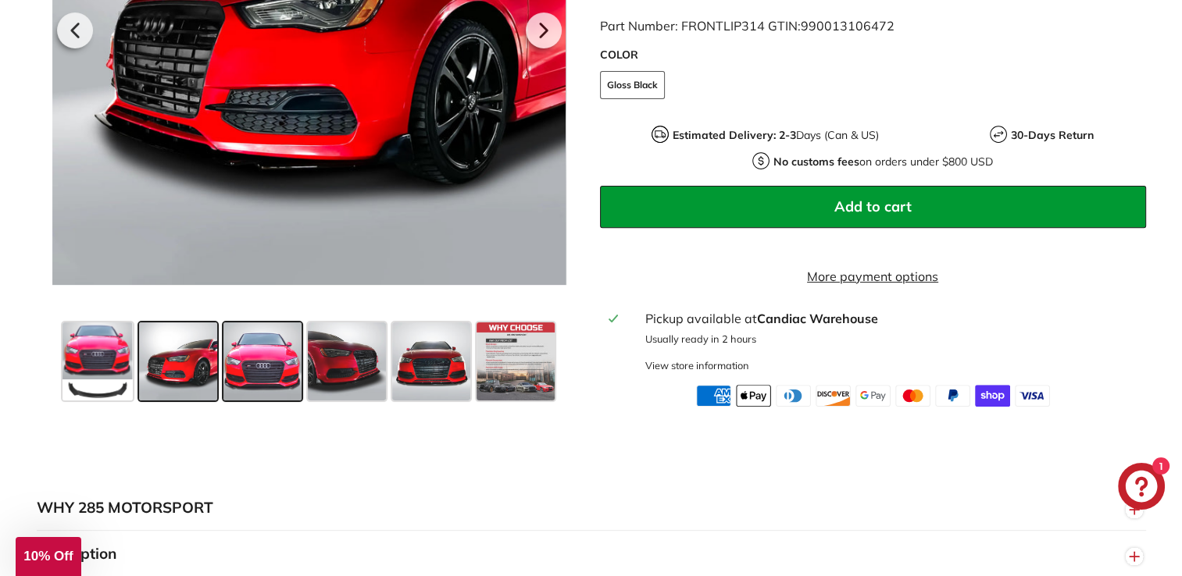
click at [235, 356] on span at bounding box center [262, 362] width 78 height 78
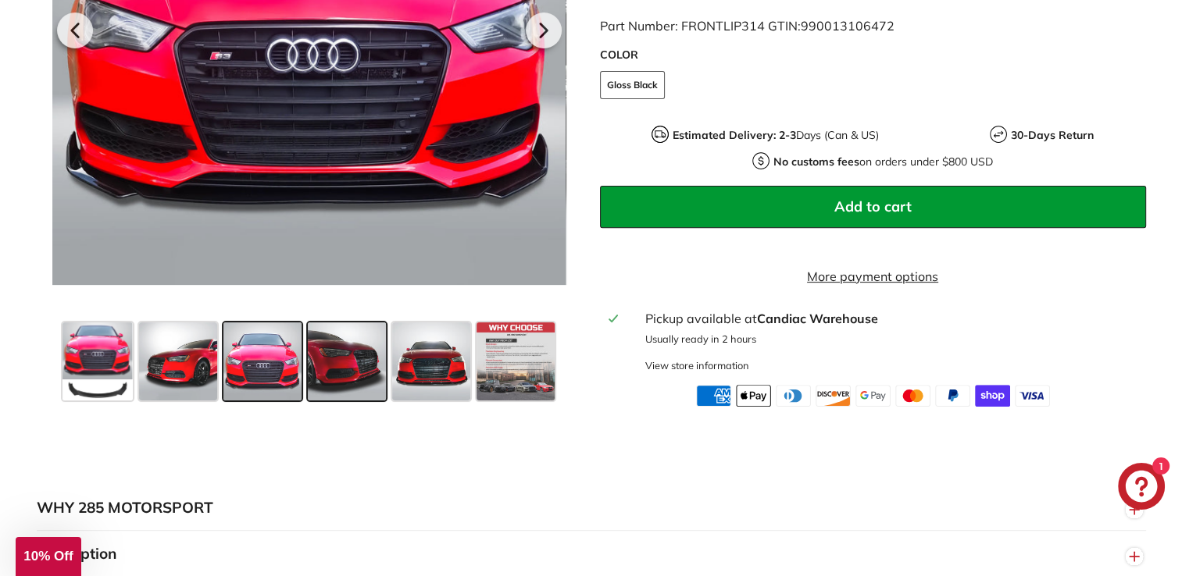
click at [366, 354] on span at bounding box center [347, 362] width 78 height 78
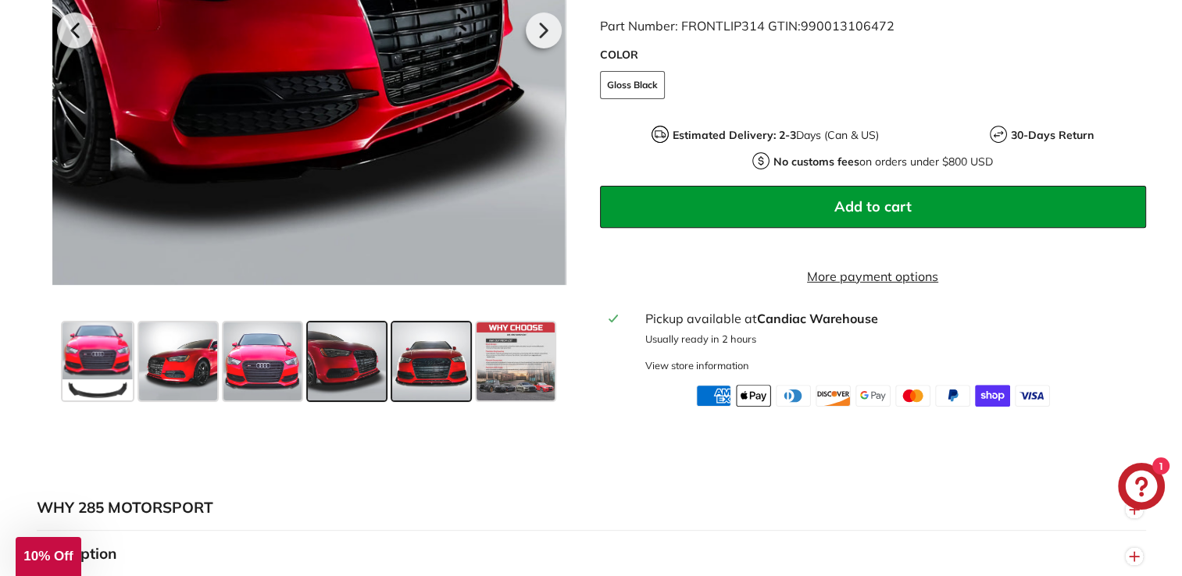
click at [412, 358] on span at bounding box center [431, 362] width 78 height 78
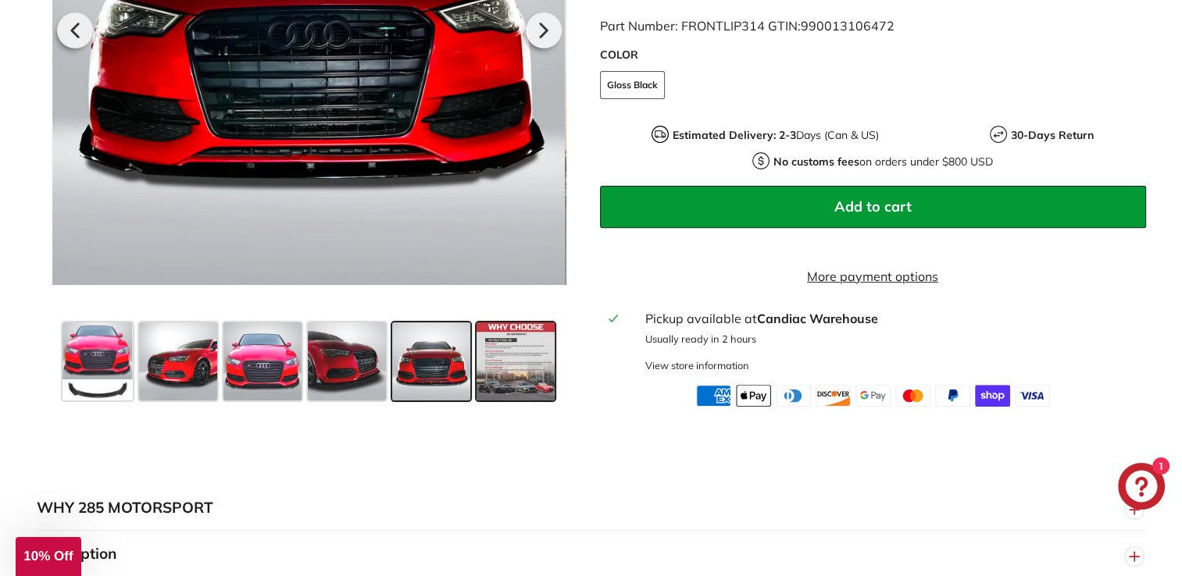
click at [494, 337] on span at bounding box center [515, 362] width 78 height 78
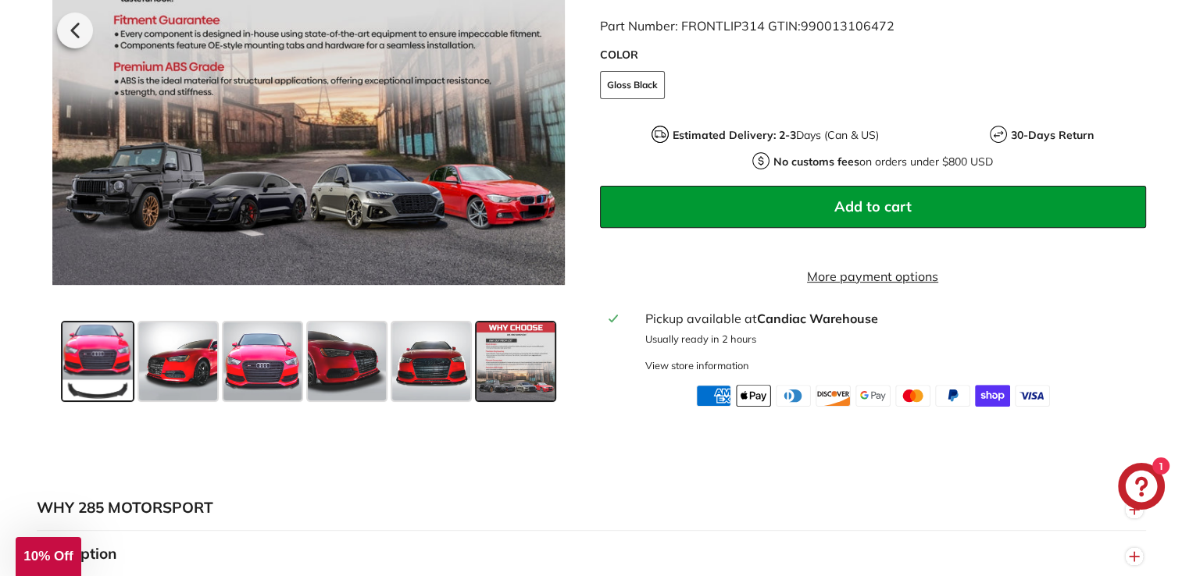
click at [87, 352] on span at bounding box center [97, 362] width 70 height 78
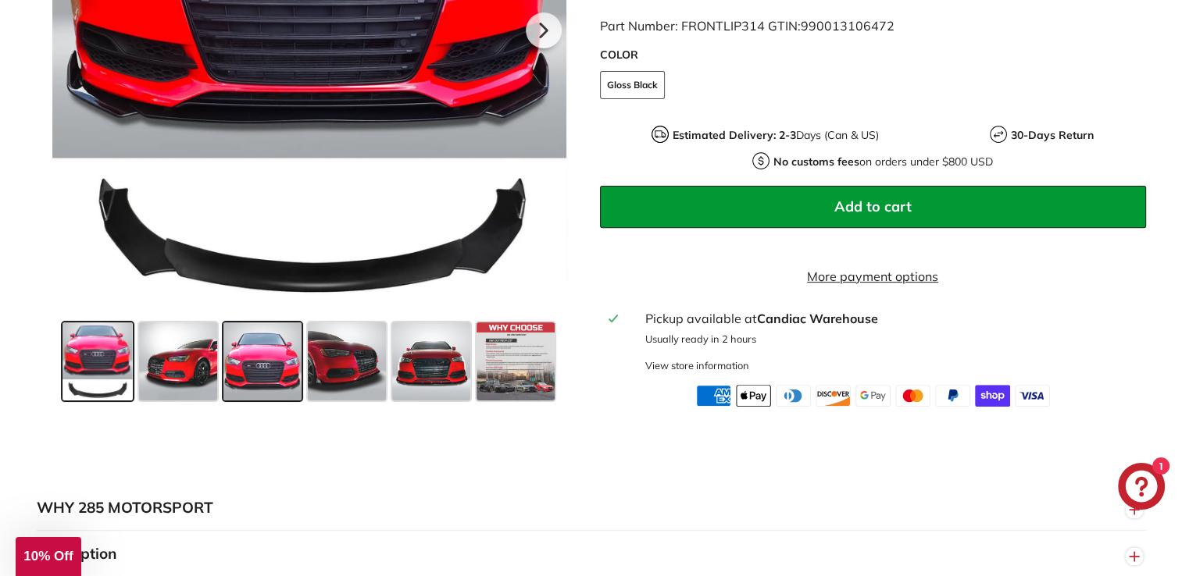
click at [266, 376] on span at bounding box center [262, 362] width 78 height 78
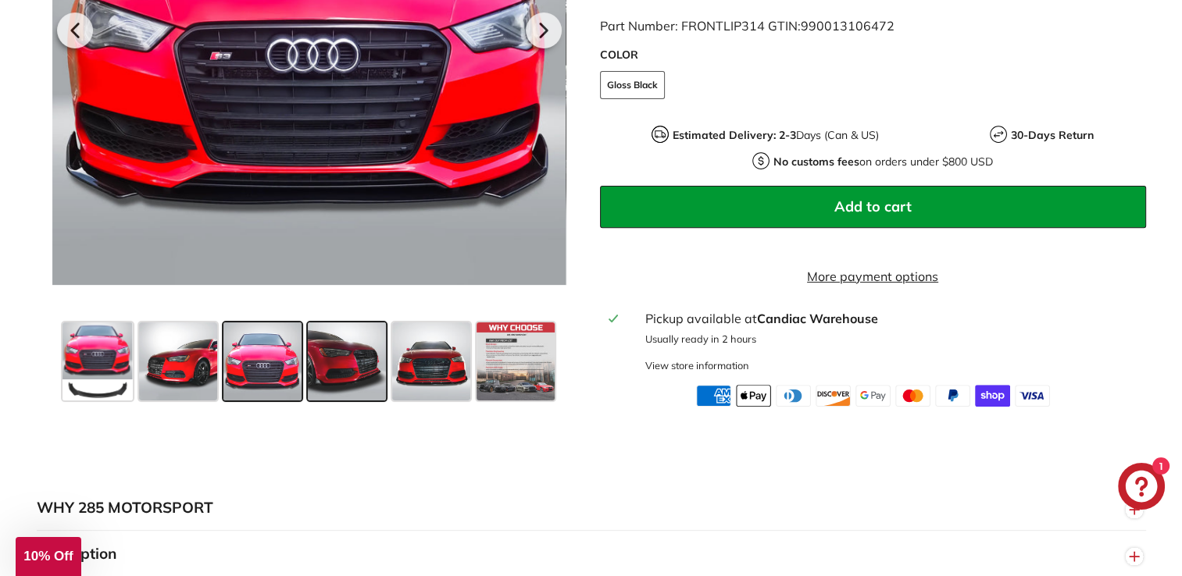
click at [362, 367] on span at bounding box center [347, 362] width 78 height 78
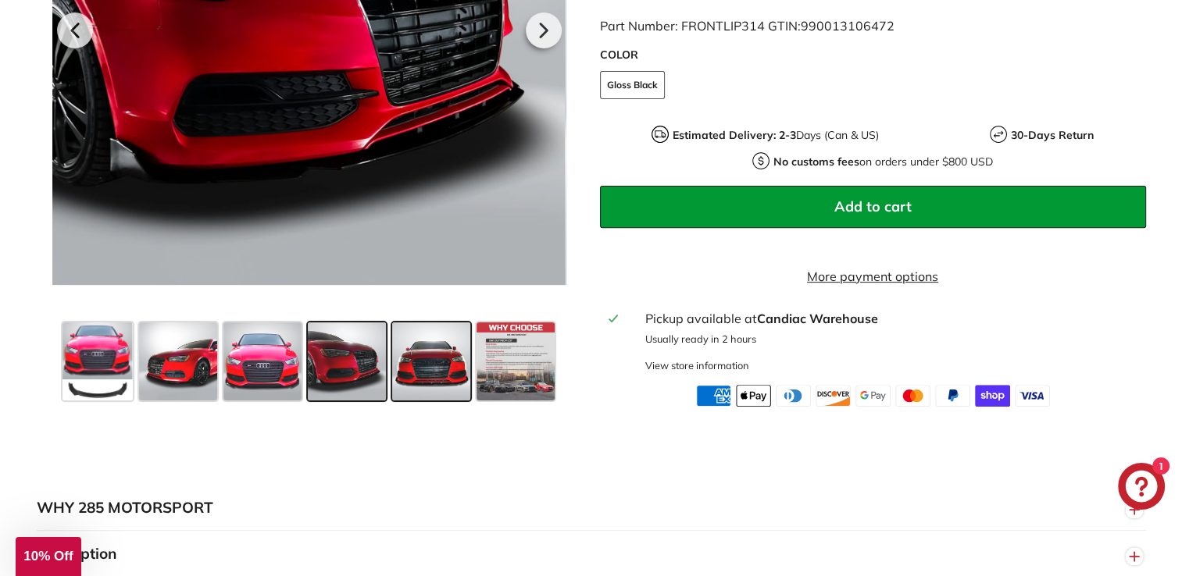
click at [429, 376] on span at bounding box center [431, 362] width 78 height 78
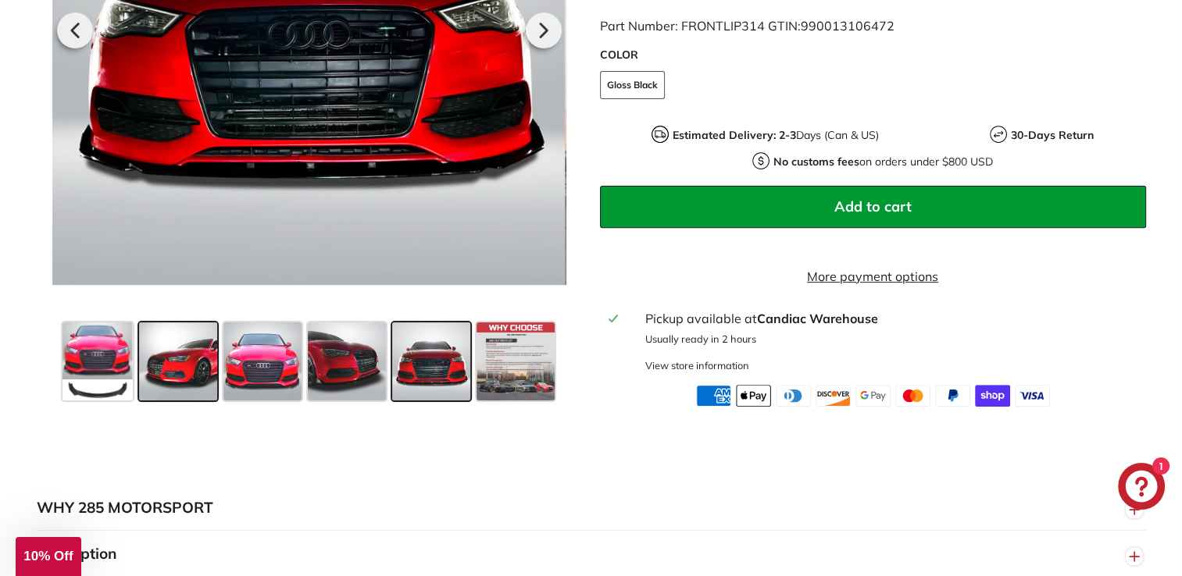
click at [200, 362] on span at bounding box center [178, 362] width 78 height 78
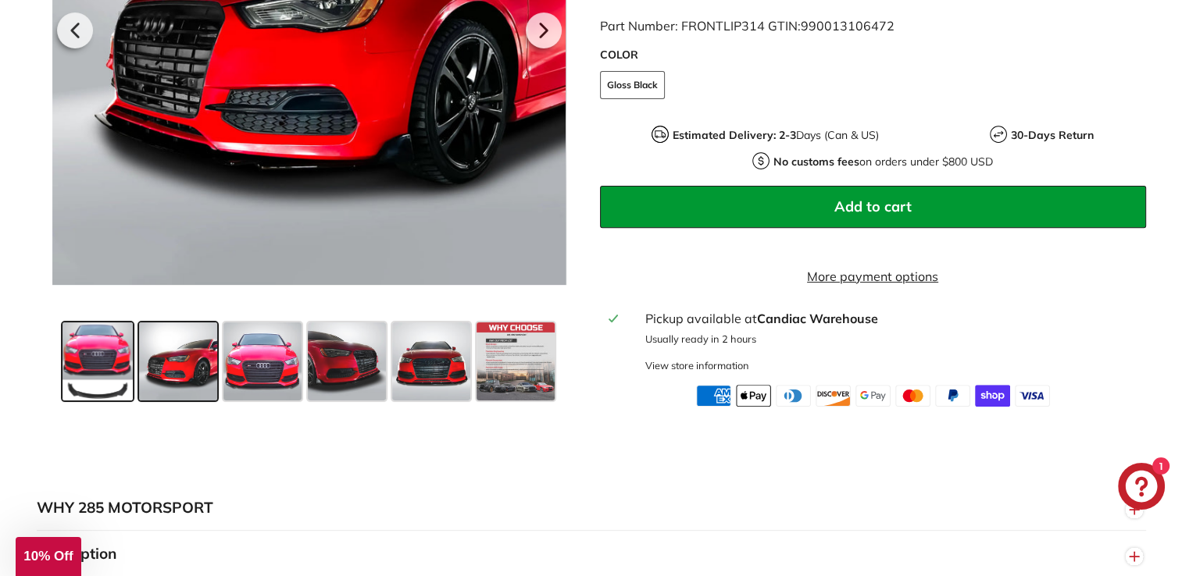
click at [83, 358] on span at bounding box center [97, 362] width 70 height 78
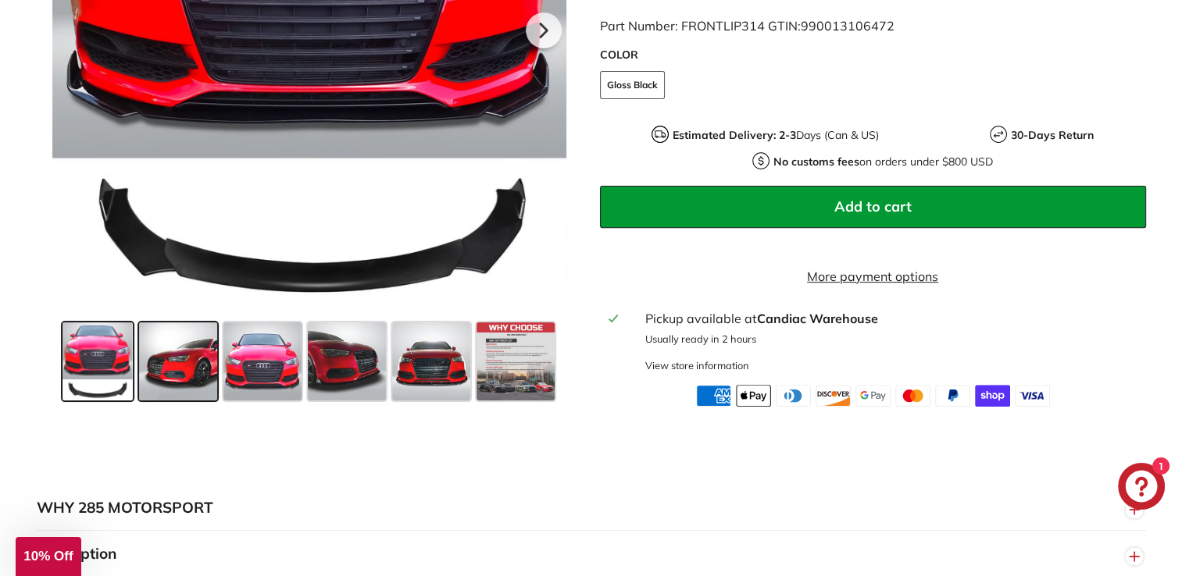
click at [173, 368] on span at bounding box center [178, 362] width 78 height 78
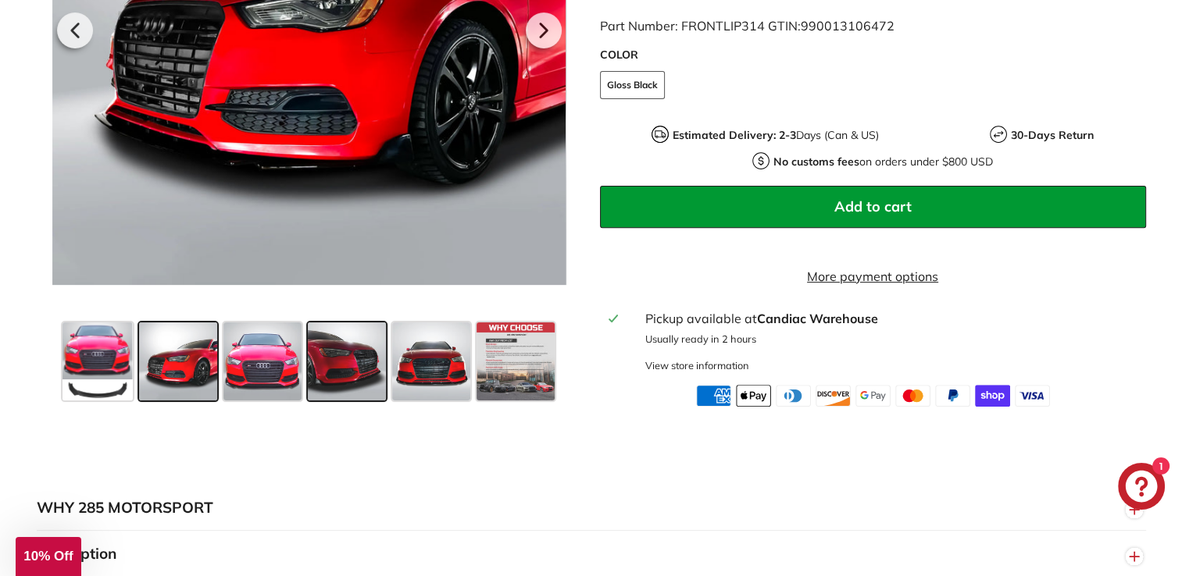
click at [333, 368] on span at bounding box center [347, 362] width 78 height 78
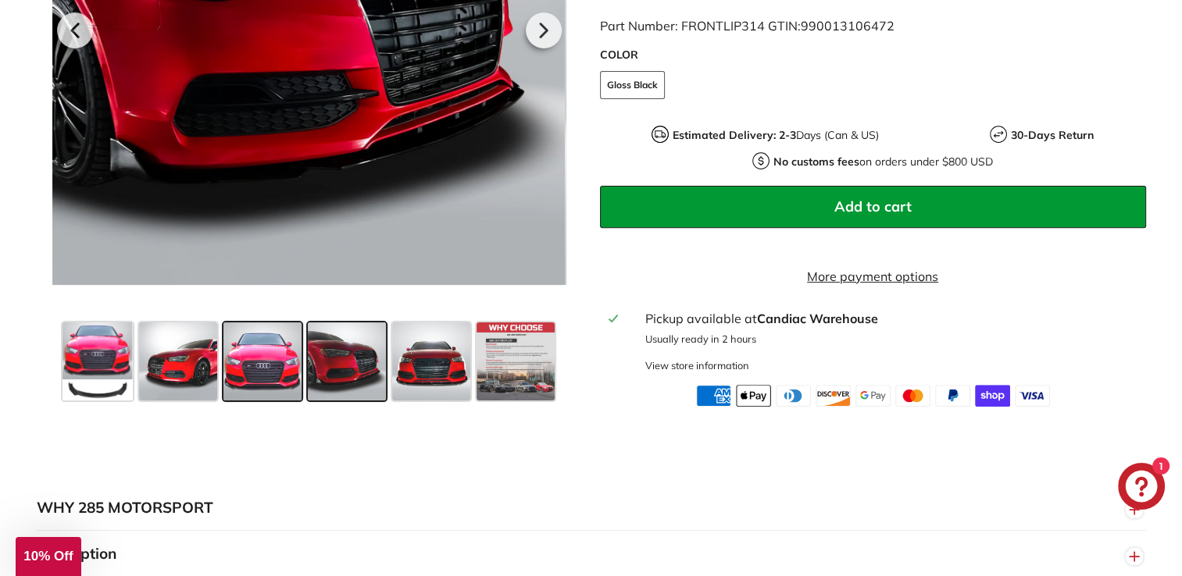
click at [269, 364] on span at bounding box center [262, 362] width 78 height 78
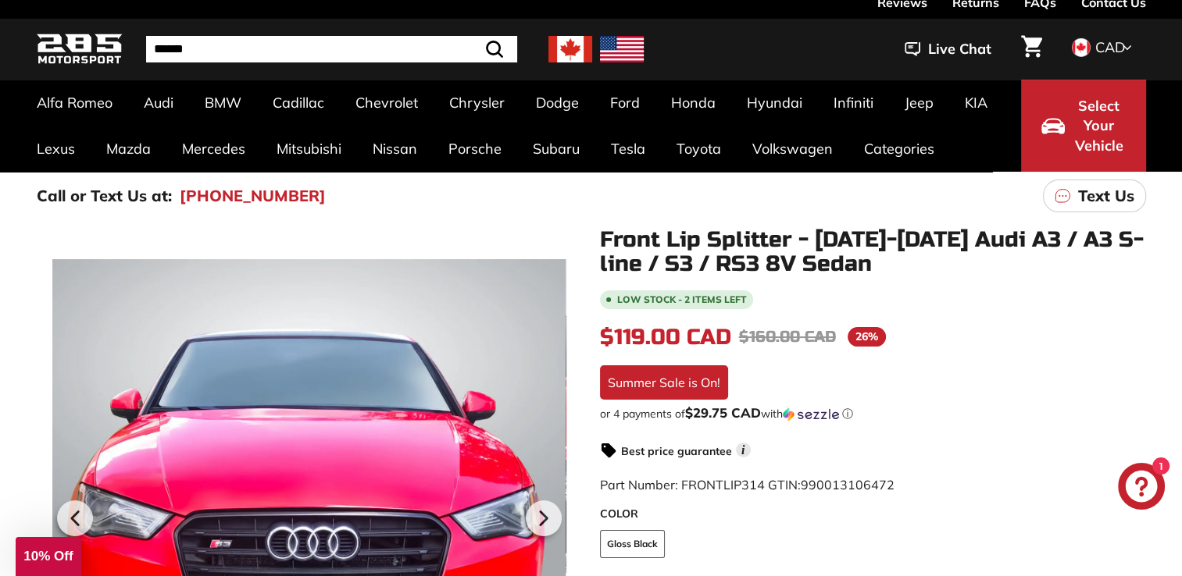
scroll to position [59, 0]
